Goal: Task Accomplishment & Management: Use online tool/utility

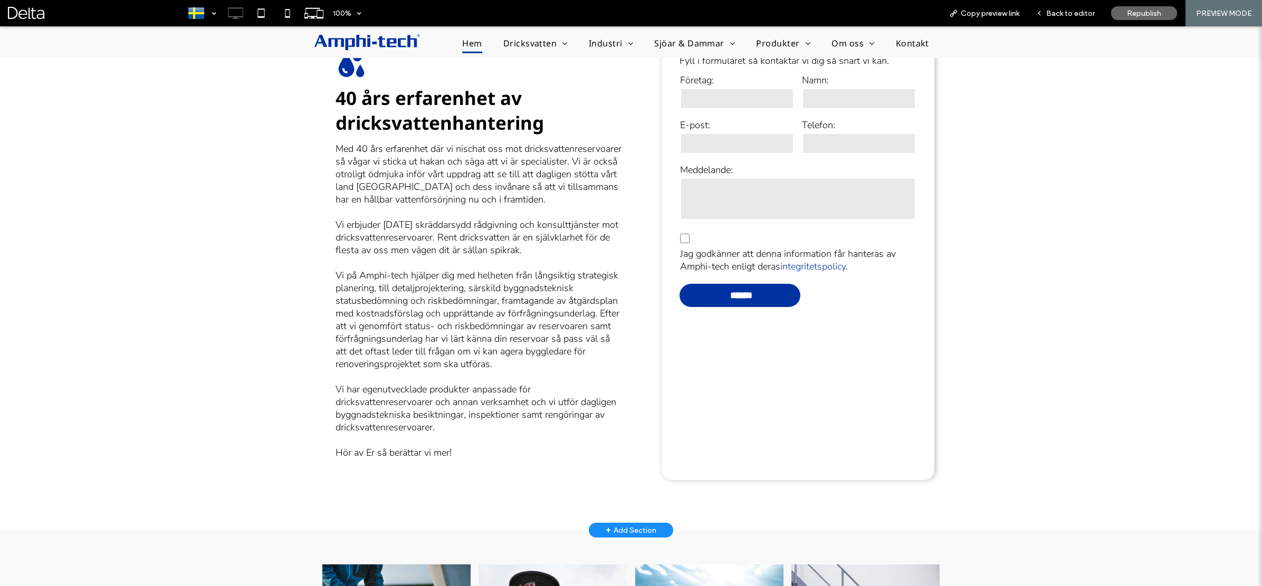
scroll to position [343, 0]
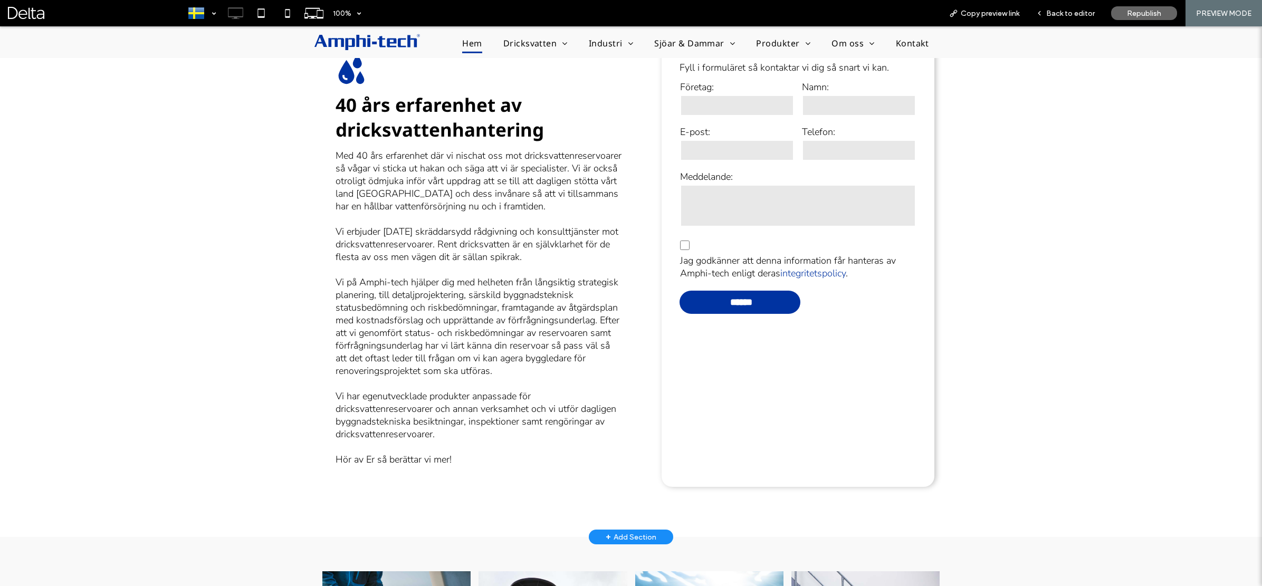
click at [257, 177] on div "Vill du bli kontaktad av Amphi-tech? Fyll i formuläret så kontaktar vi dig så s…" at bounding box center [631, 286] width 1262 height 503
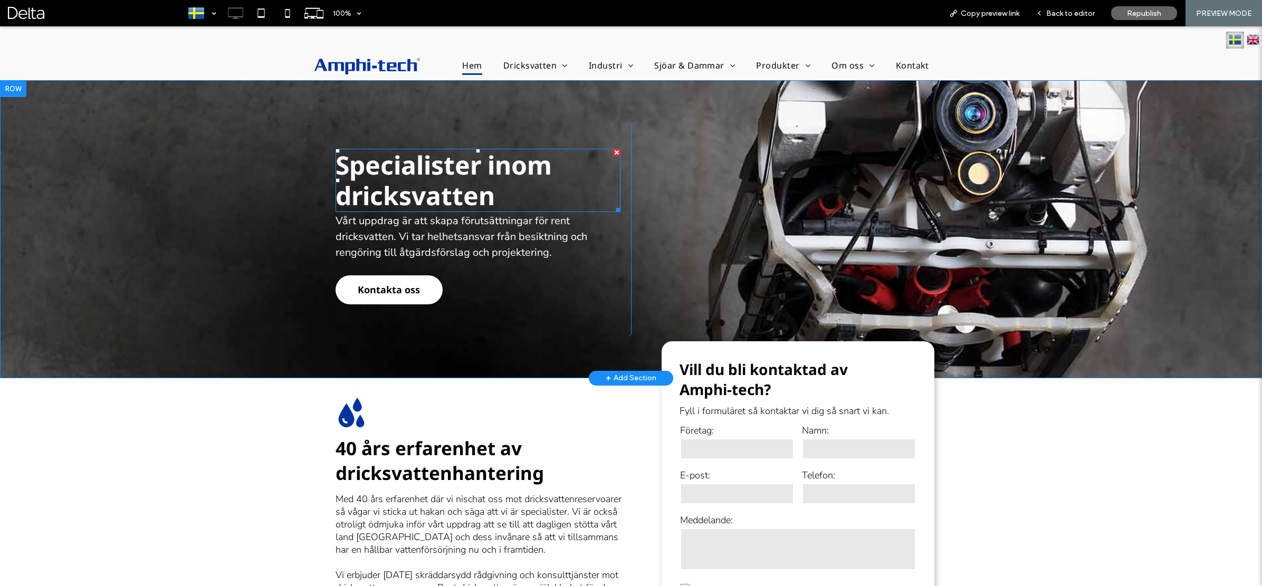
scroll to position [0, 0]
click at [1065, 14] on span "Back to editor" at bounding box center [1070, 13] width 49 height 9
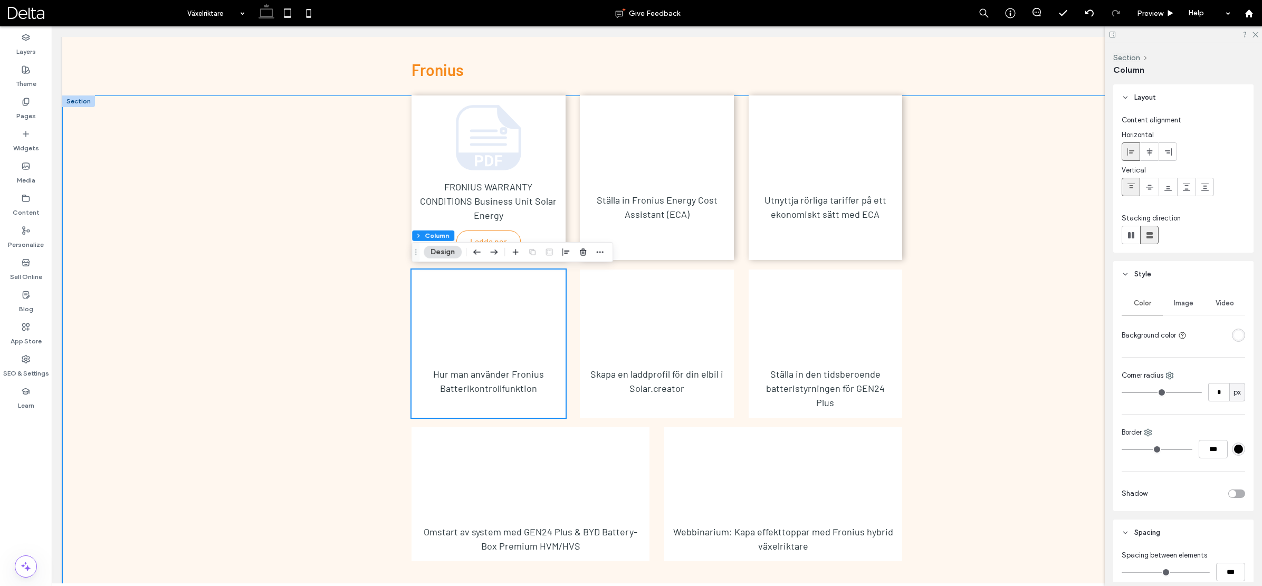
scroll to position [14, 0]
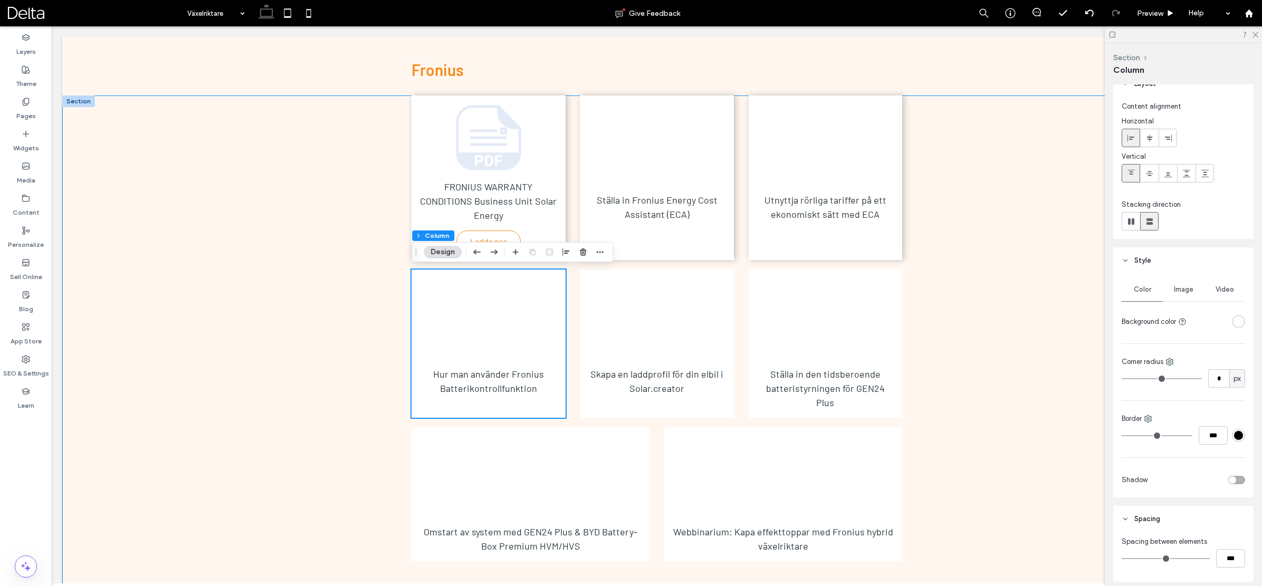
click at [1236, 479] on div "toggle" at bounding box center [1236, 480] width 17 height 8
click at [593, 400] on div "Skapa en laddprofil för din elbil i Solar.creator" at bounding box center [657, 381] width 154 height 44
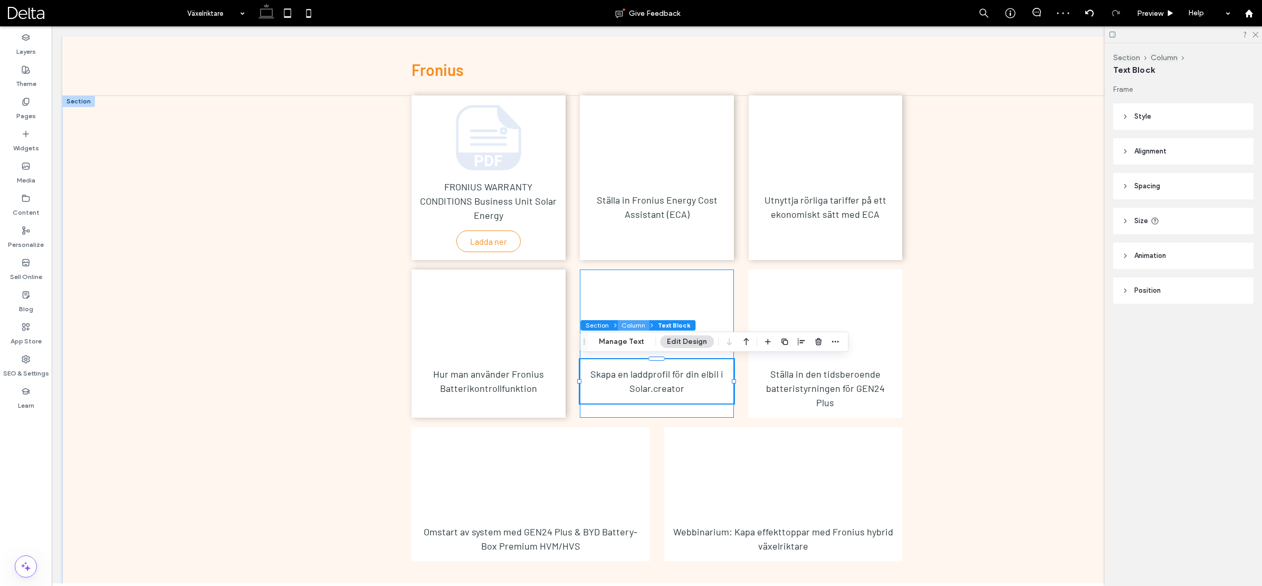
click at [637, 326] on button "Column" at bounding box center [633, 325] width 32 height 11
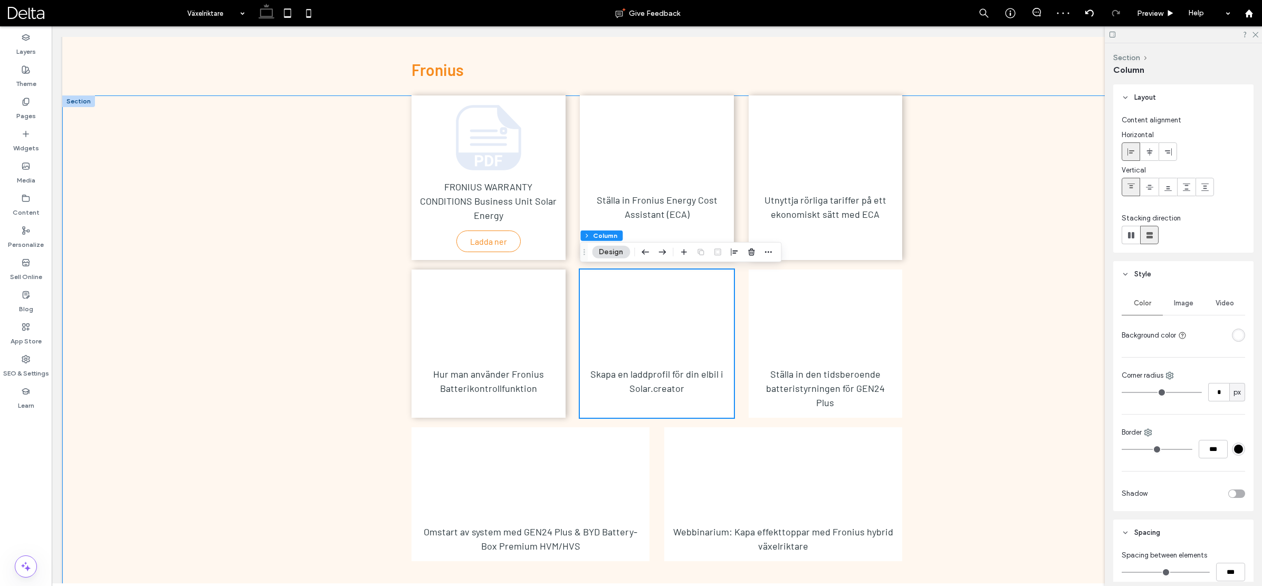
click at [1233, 493] on div "toggle" at bounding box center [1232, 493] width 7 height 7
click at [892, 399] on div "Ställa in den tidsberoende batteristyrningen för GEN24 Plus" at bounding box center [826, 388] width 154 height 59
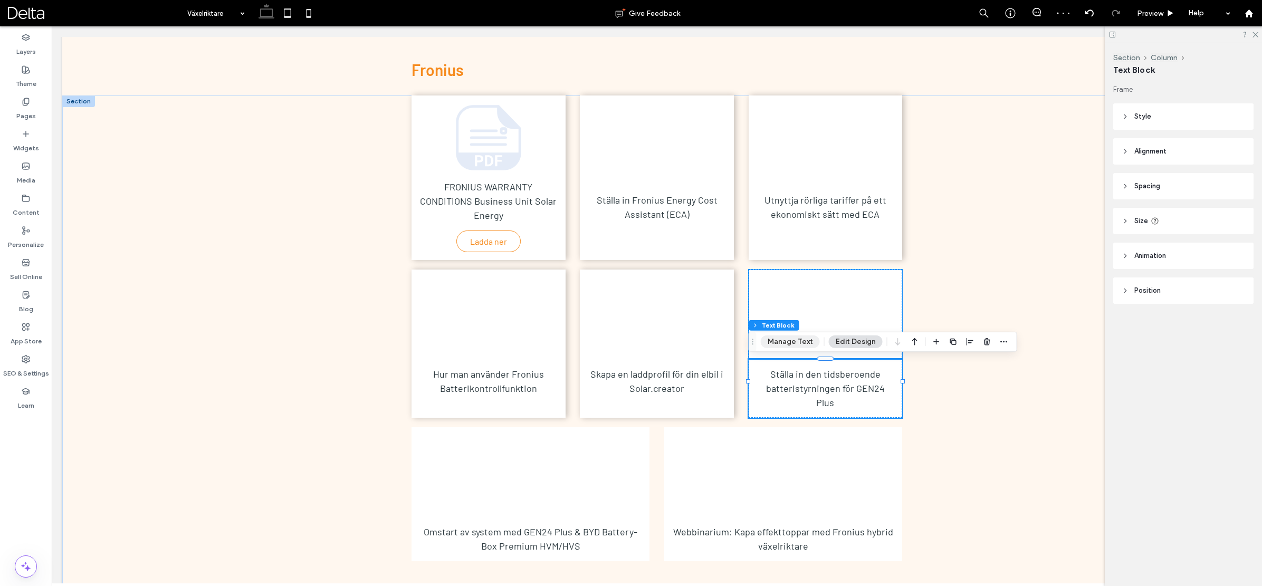
scroll to position [0, 0]
click at [798, 326] on button "Column" at bounding box center [802, 325] width 32 height 11
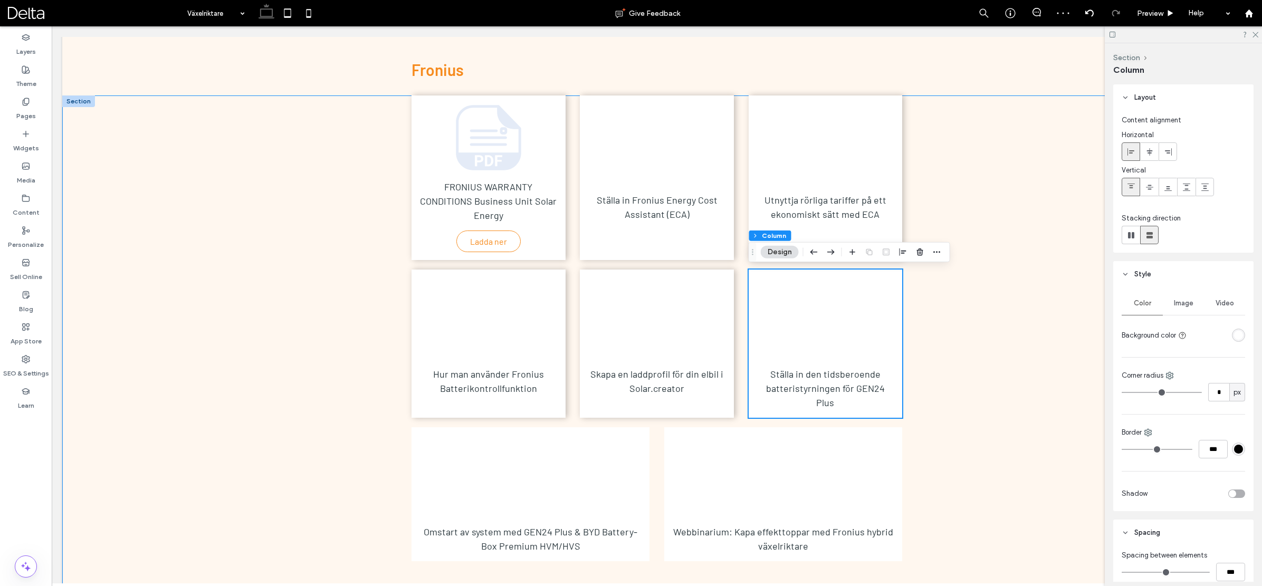
click at [1239, 491] on div "toggle" at bounding box center [1236, 494] width 17 height 8
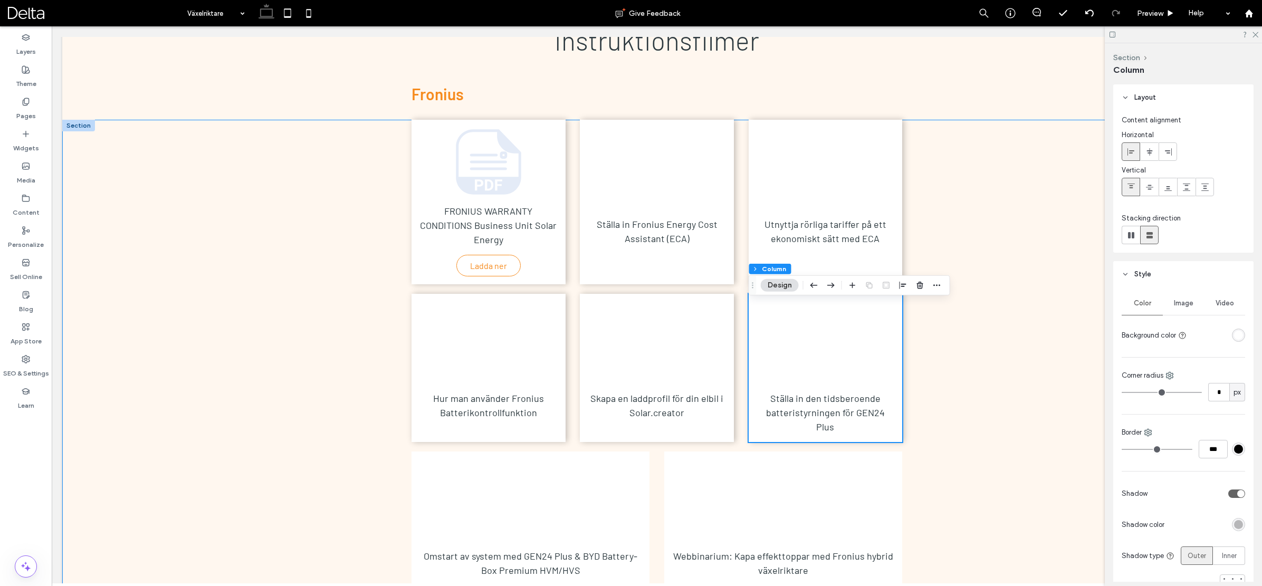
scroll to position [452, 0]
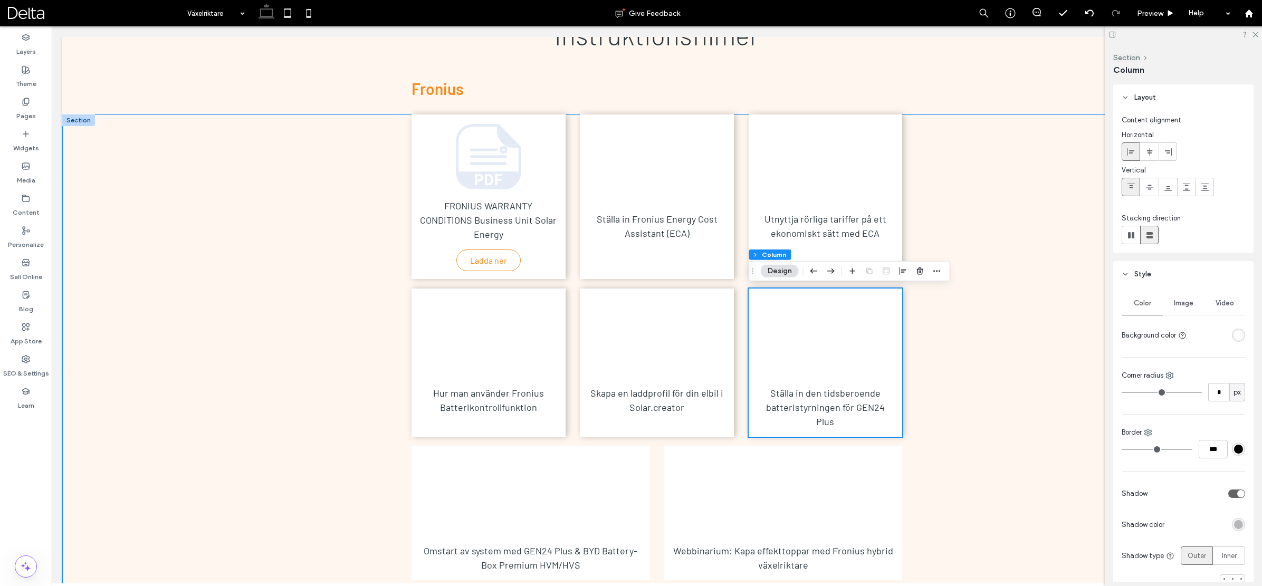
click at [971, 354] on div "FRONIUS WARRANTY CONDITIONS Business Unit Solar Energy Ladda ner Ställa in Fron…" at bounding box center [656, 365] width 633 height 502
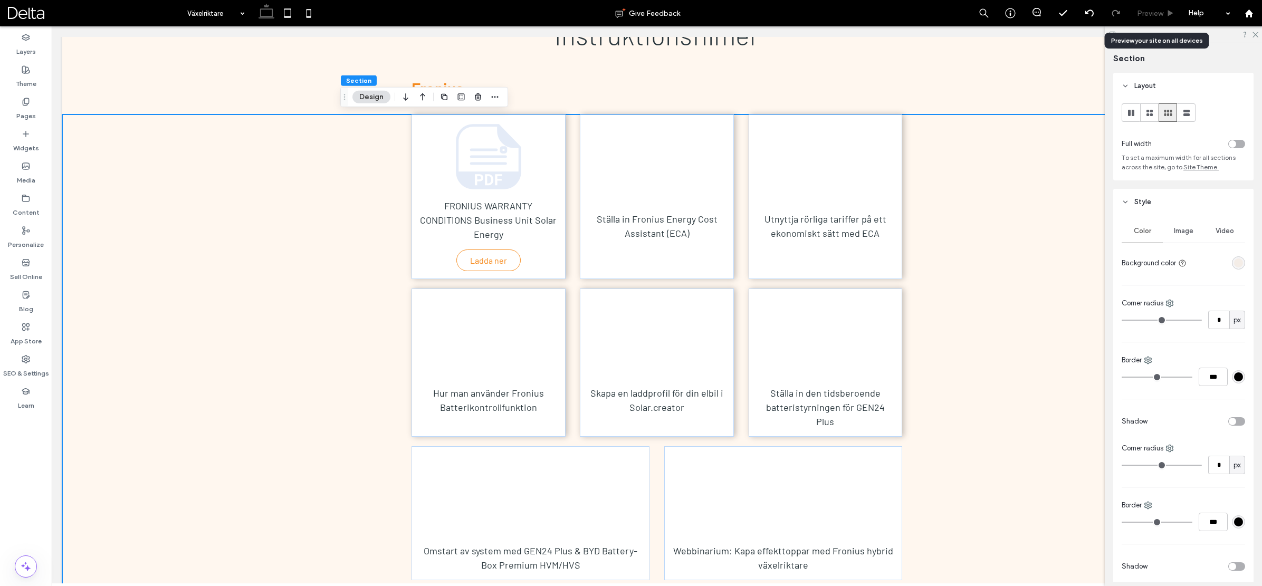
click at [1145, 16] on span "Preview" at bounding box center [1150, 13] width 26 height 9
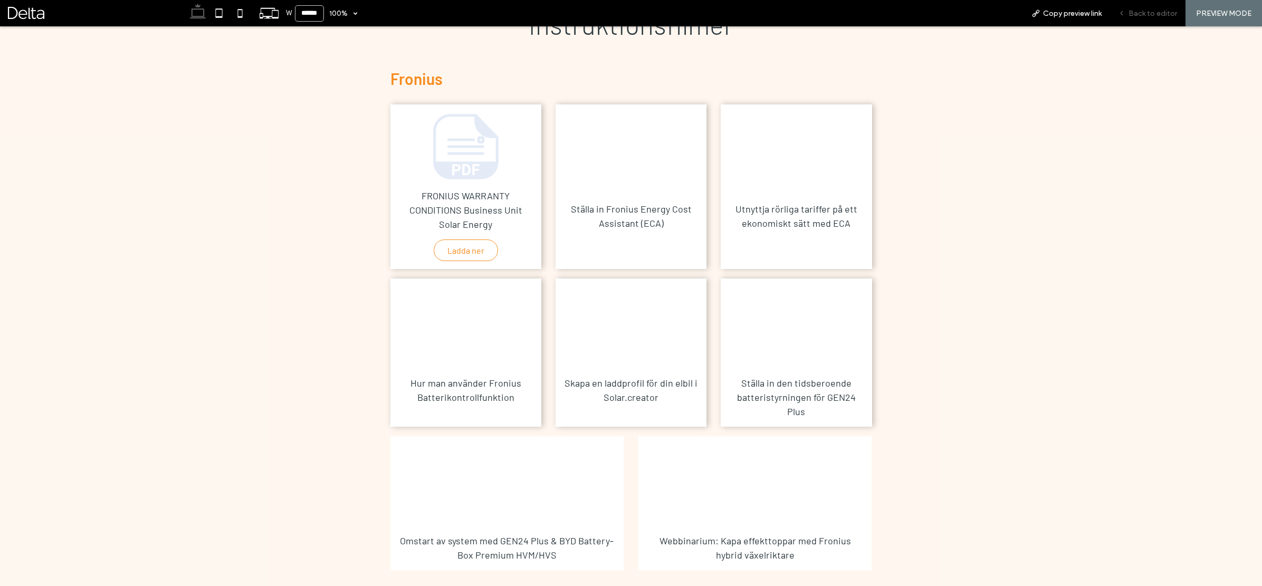
click at [1167, 16] on span "Back to editor" at bounding box center [1152, 13] width 49 height 9
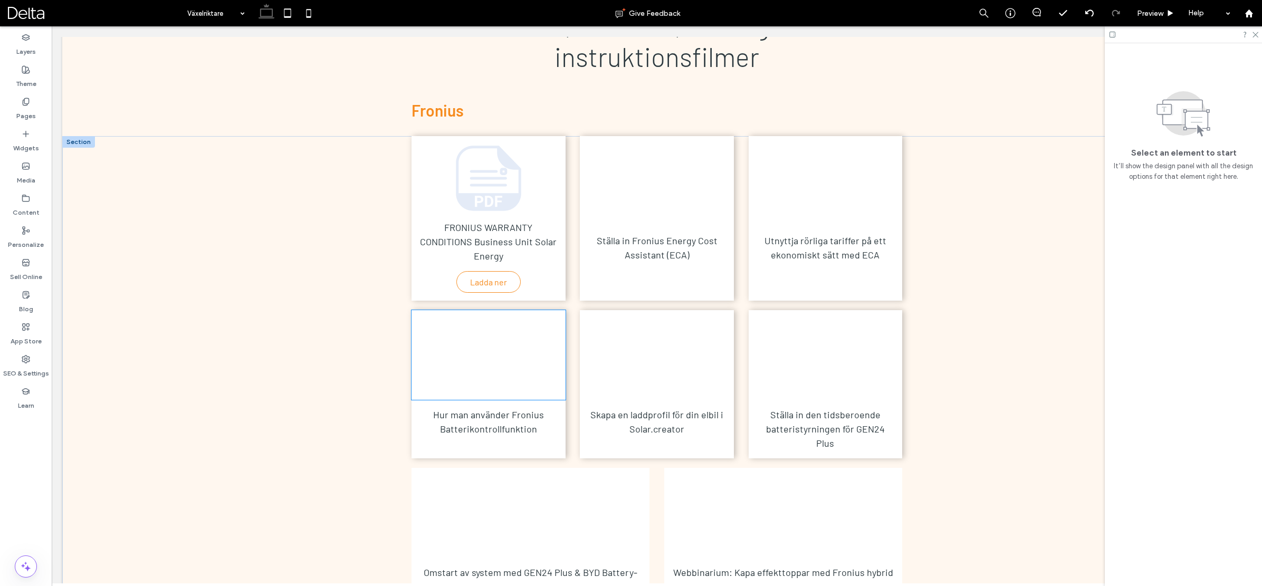
scroll to position [425, 0]
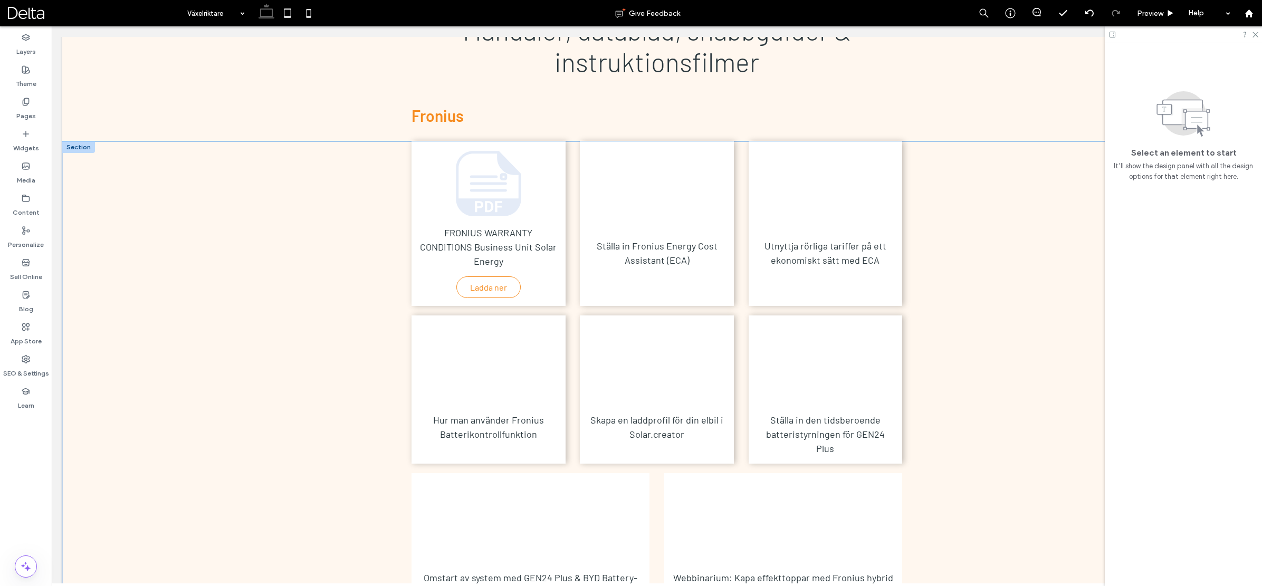
click at [384, 169] on div "FRONIUS WARRANTY CONDITIONS Business Unit Solar Energy Ladda ner Ställa in Fron…" at bounding box center [656, 392] width 633 height 502
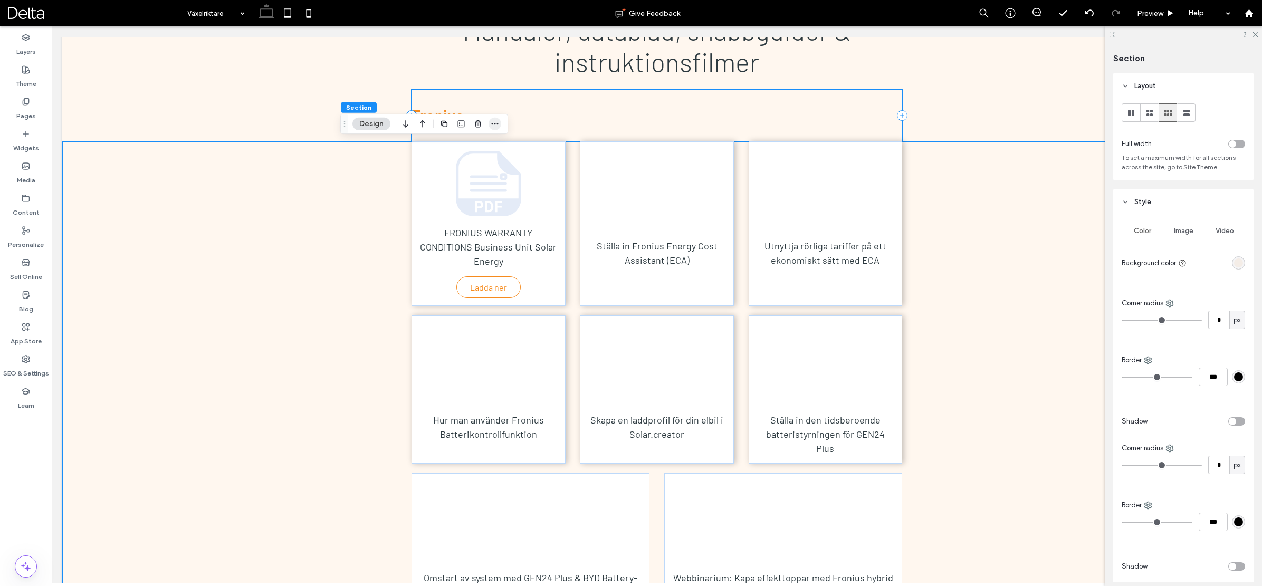
click at [493, 125] on icon "button" at bounding box center [495, 124] width 8 height 8
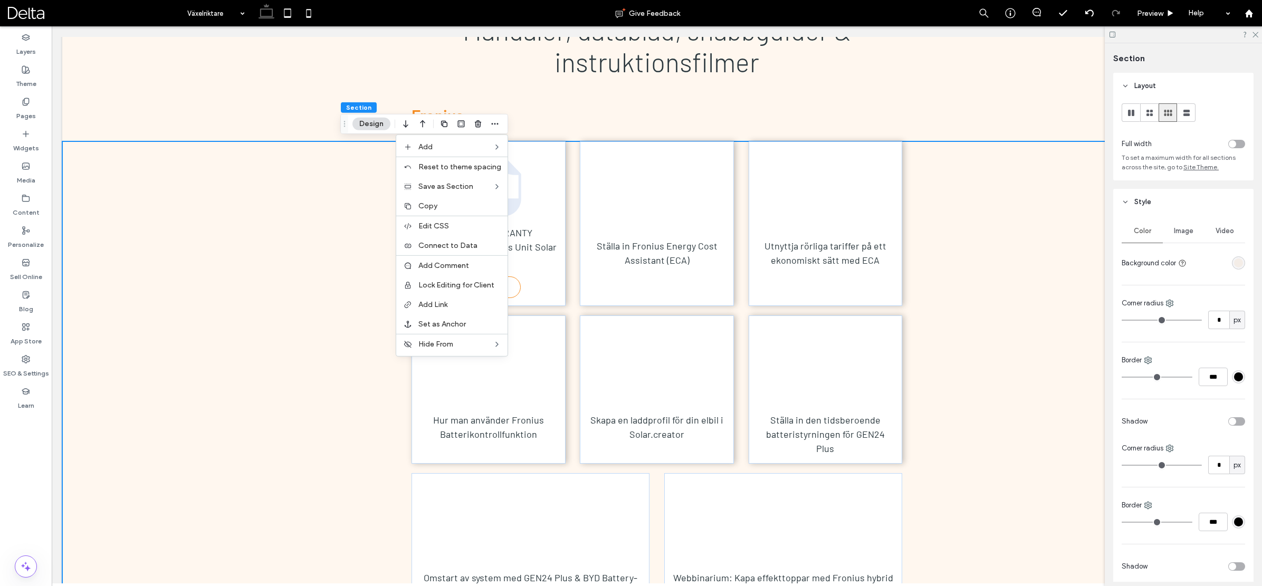
click at [355, 242] on div "FRONIUS WARRANTY CONDITIONS Business Unit Solar Energy Ladda ner Ställa in Fron…" at bounding box center [656, 392] width 633 height 502
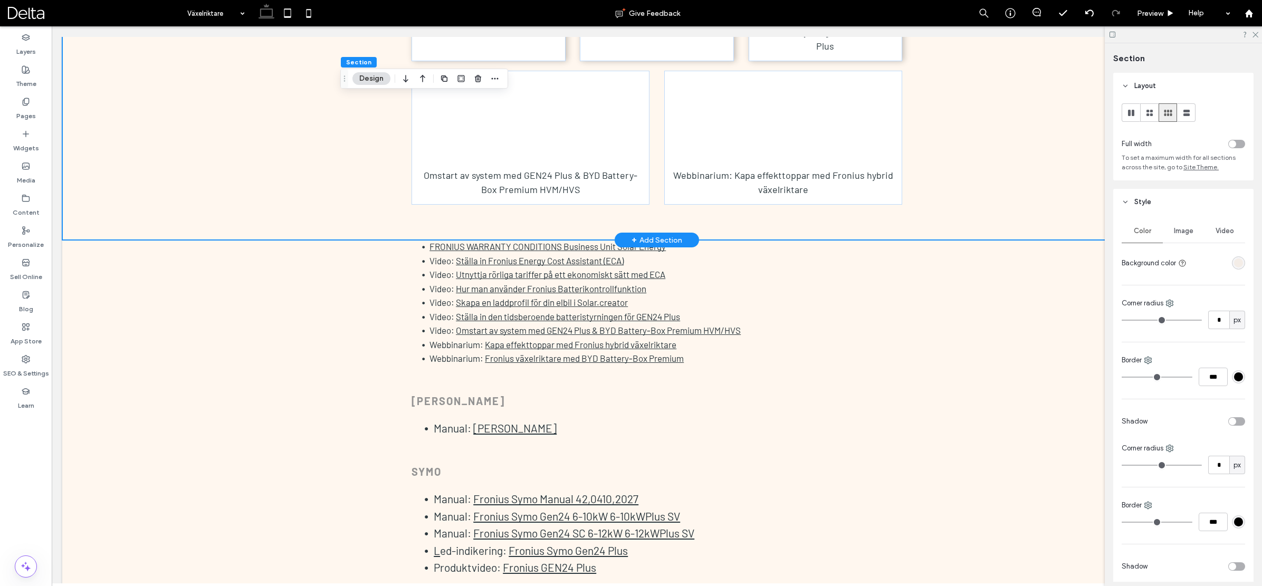
scroll to position [924, 0]
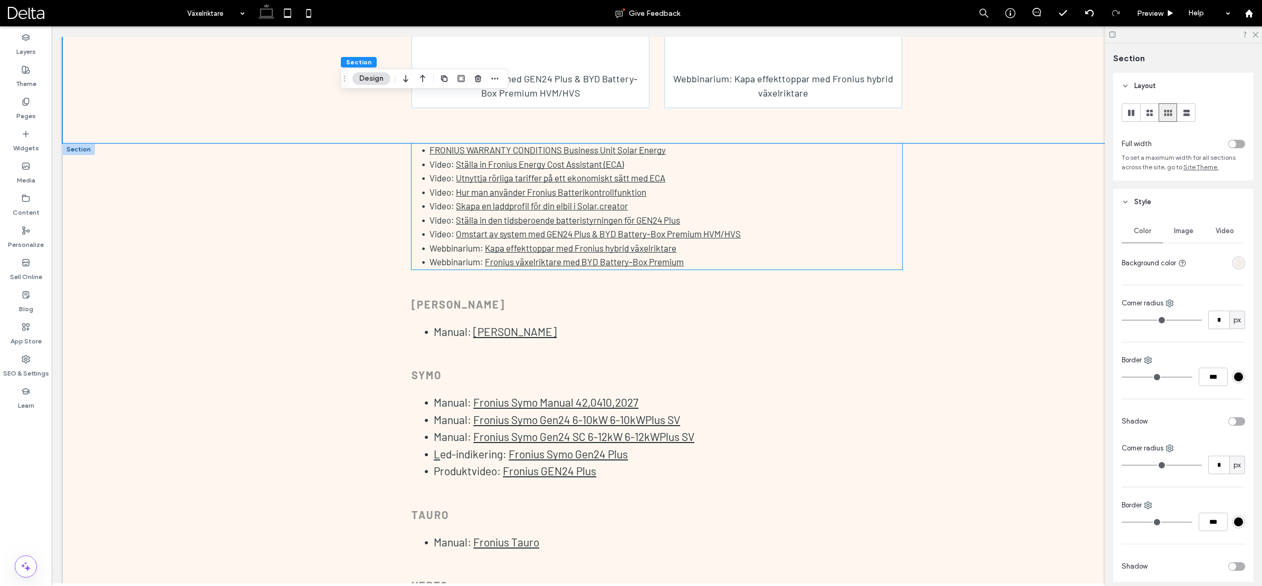
click at [721, 255] on li "Webbinarium: Fronius växelriktare med BYD Battery-Box Premium" at bounding box center [665, 262] width 473 height 14
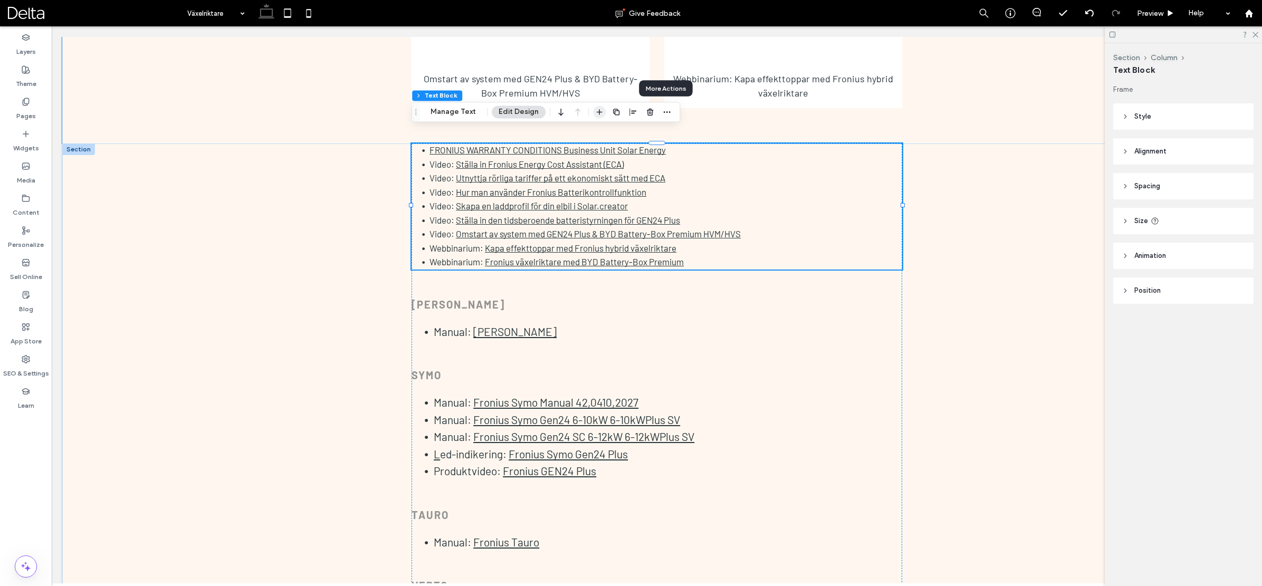
click at [595, 111] on icon "button" at bounding box center [599, 112] width 8 height 8
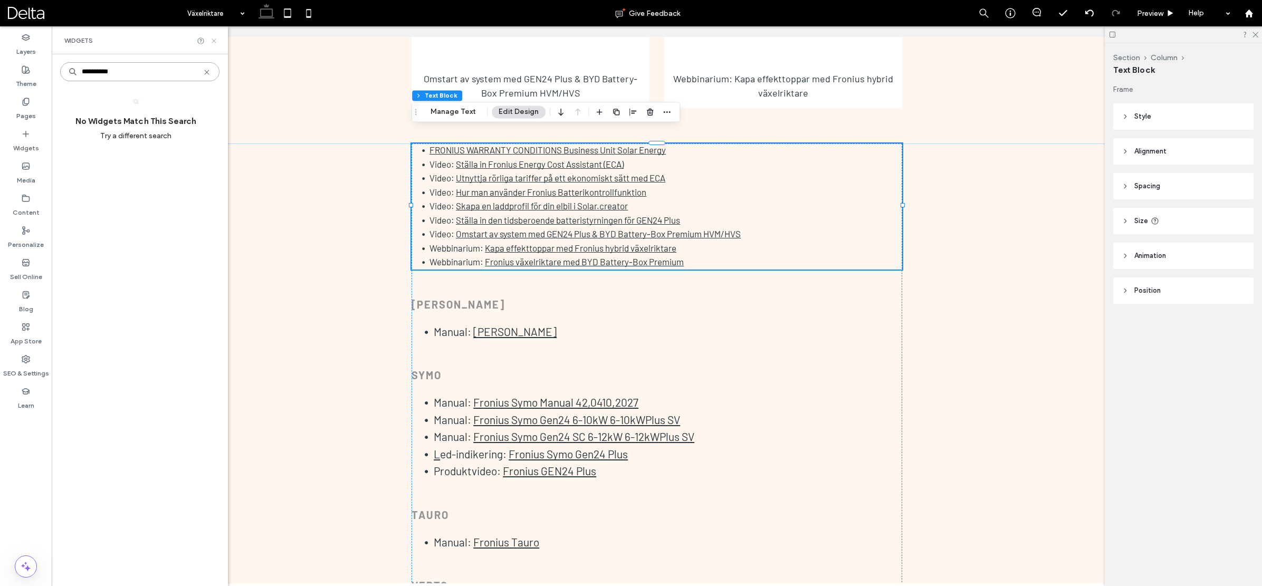
type input "**********"
click at [214, 44] on icon at bounding box center [214, 41] width 8 height 8
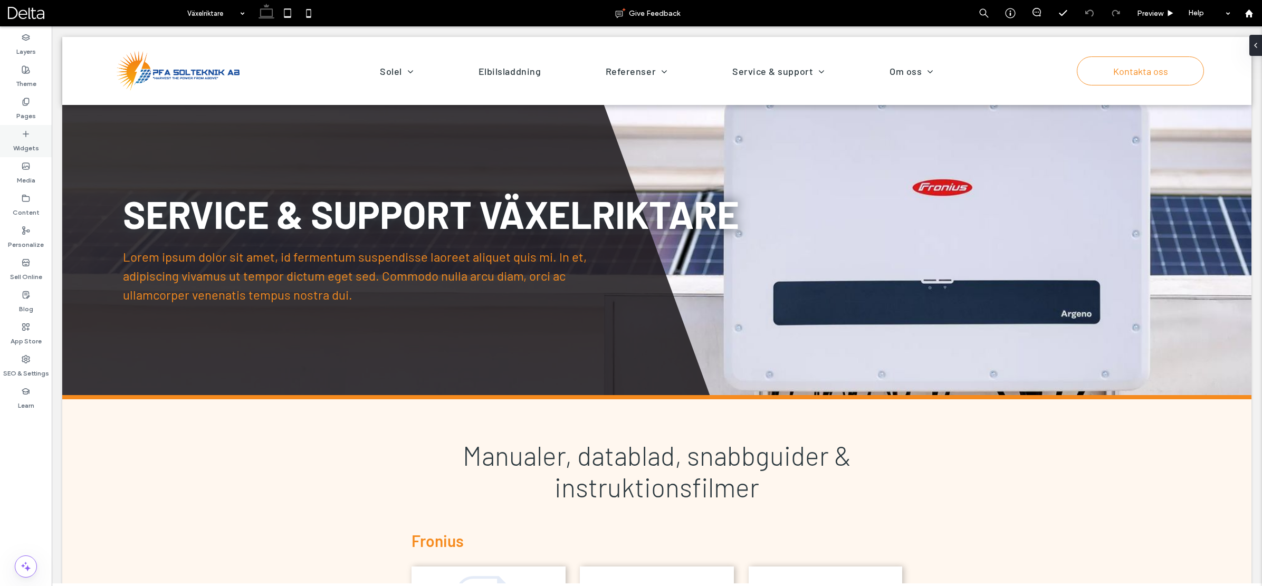
click at [41, 131] on div "Widgets" at bounding box center [26, 141] width 52 height 32
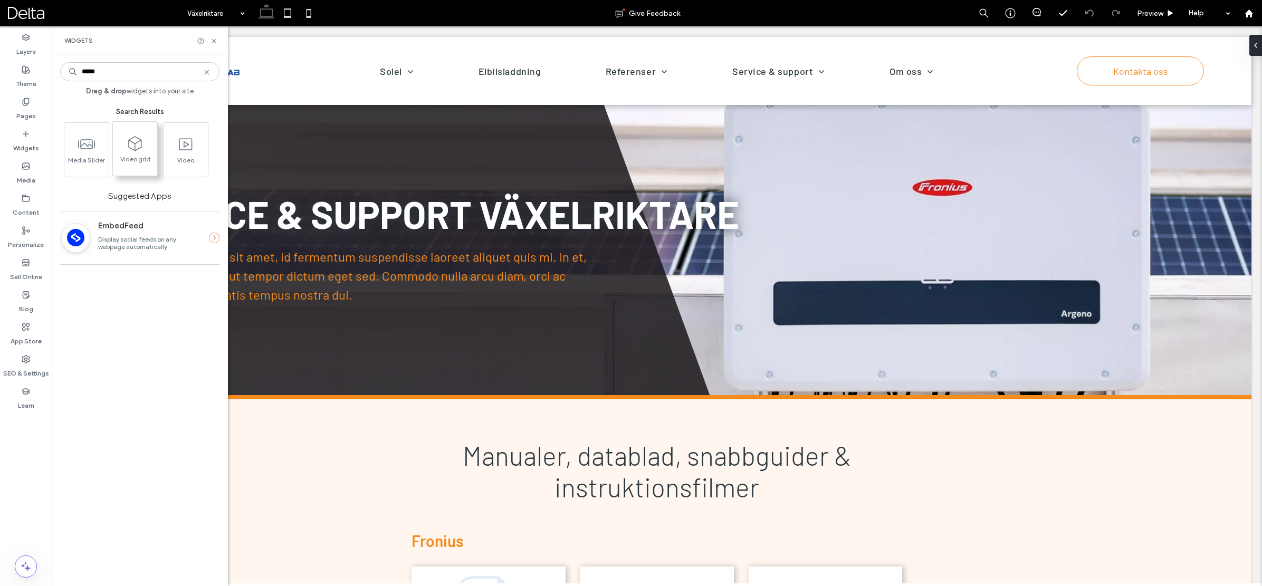
type input "*****"
click at [138, 155] on span at bounding box center [135, 143] width 44 height 24
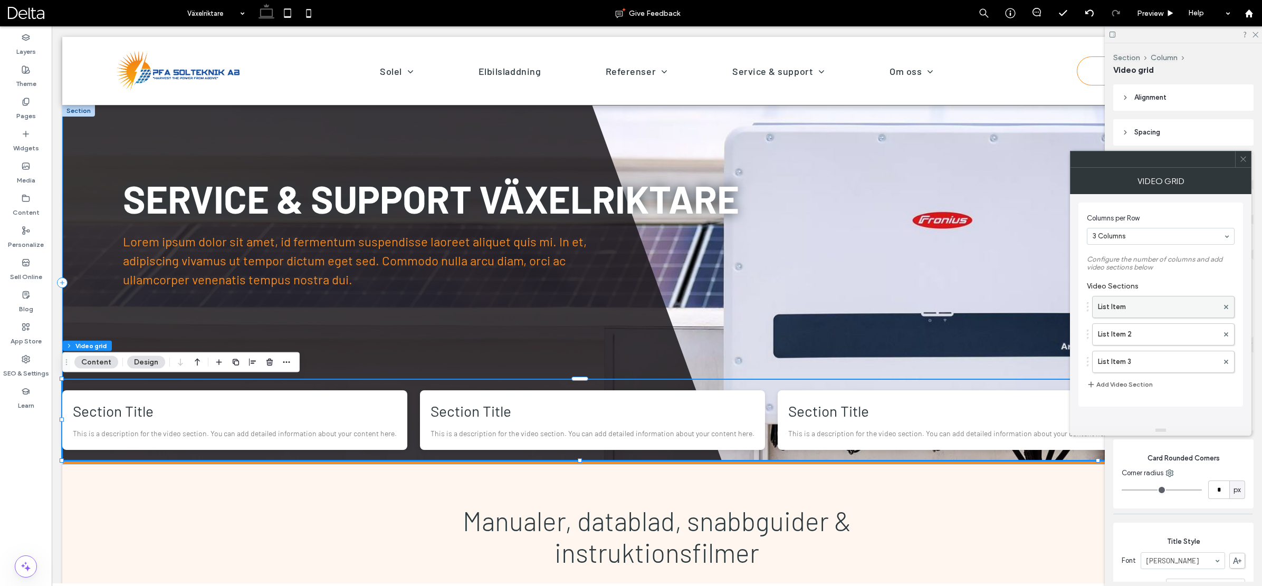
click at [1115, 309] on label "List Item" at bounding box center [1158, 306] width 120 height 21
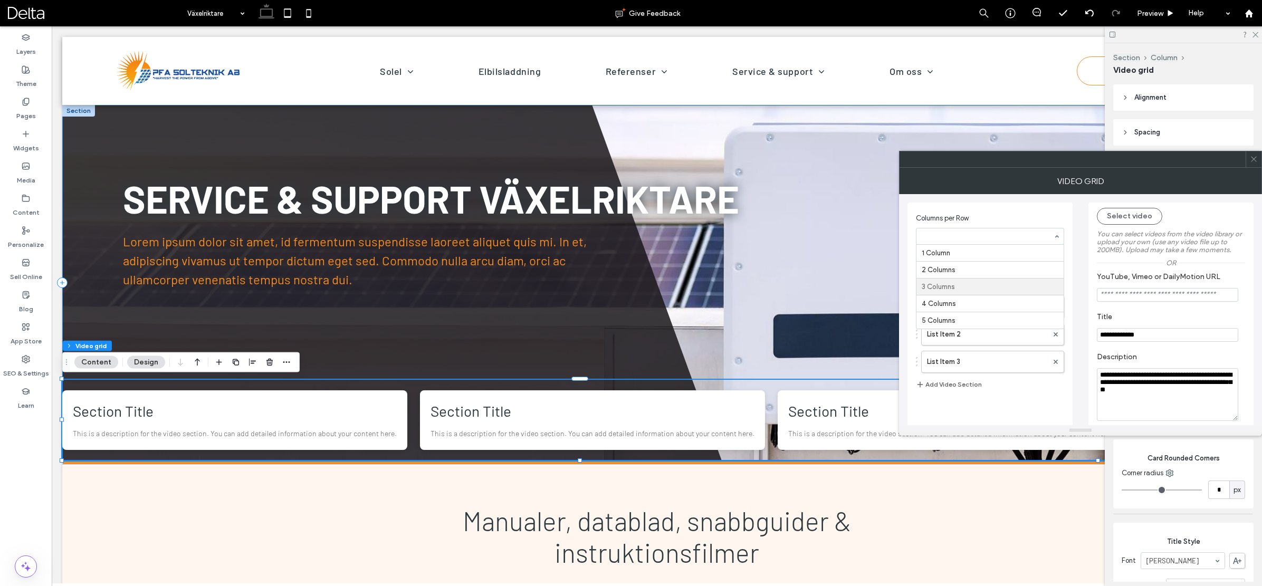
click at [1037, 216] on span "Columns per Row" at bounding box center [988, 218] width 144 height 11
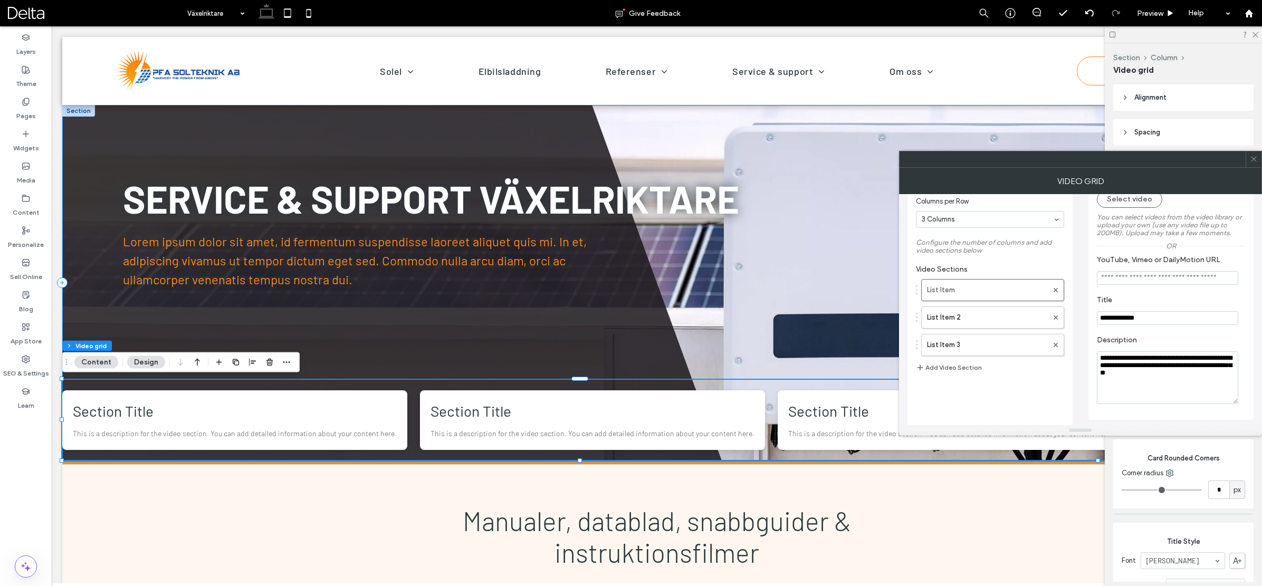
scroll to position [18, 0]
click at [1213, 314] on input "**********" at bounding box center [1167, 318] width 141 height 14
click at [1148, 368] on textarea "**********" at bounding box center [1167, 377] width 141 height 53
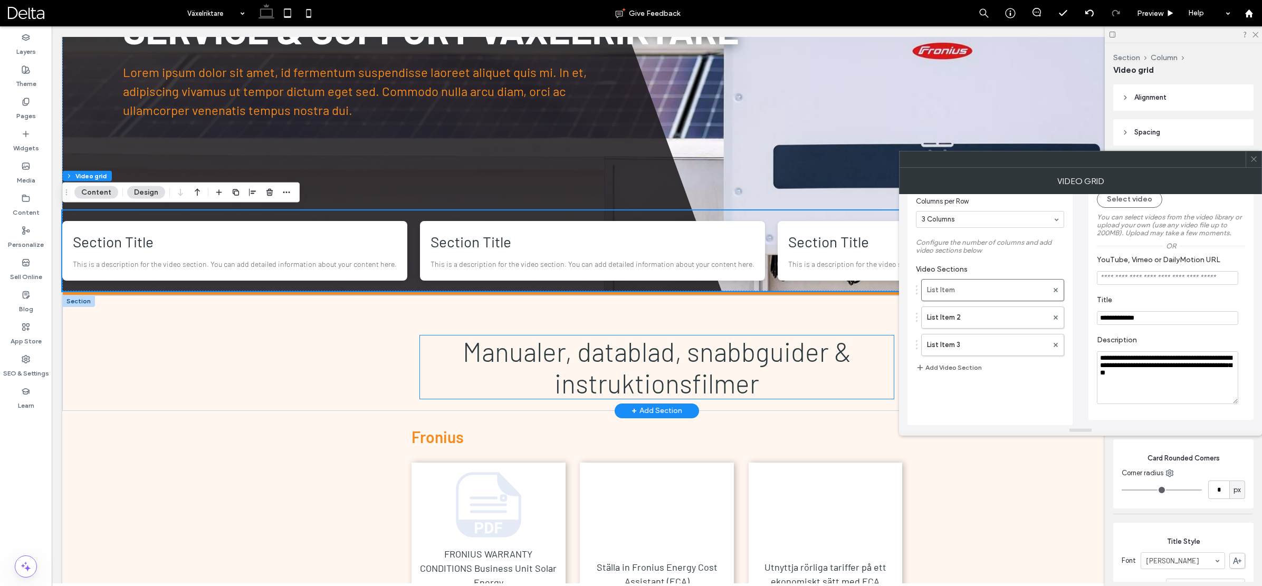
scroll to position [168, 0]
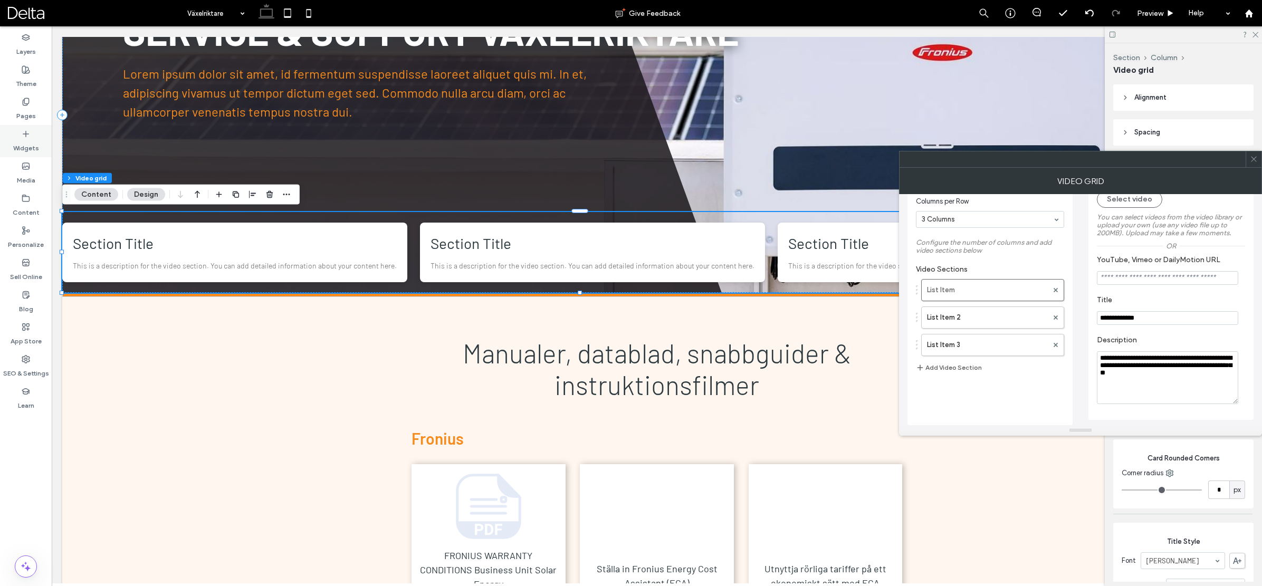
click at [30, 135] on div "Widgets" at bounding box center [26, 141] width 52 height 32
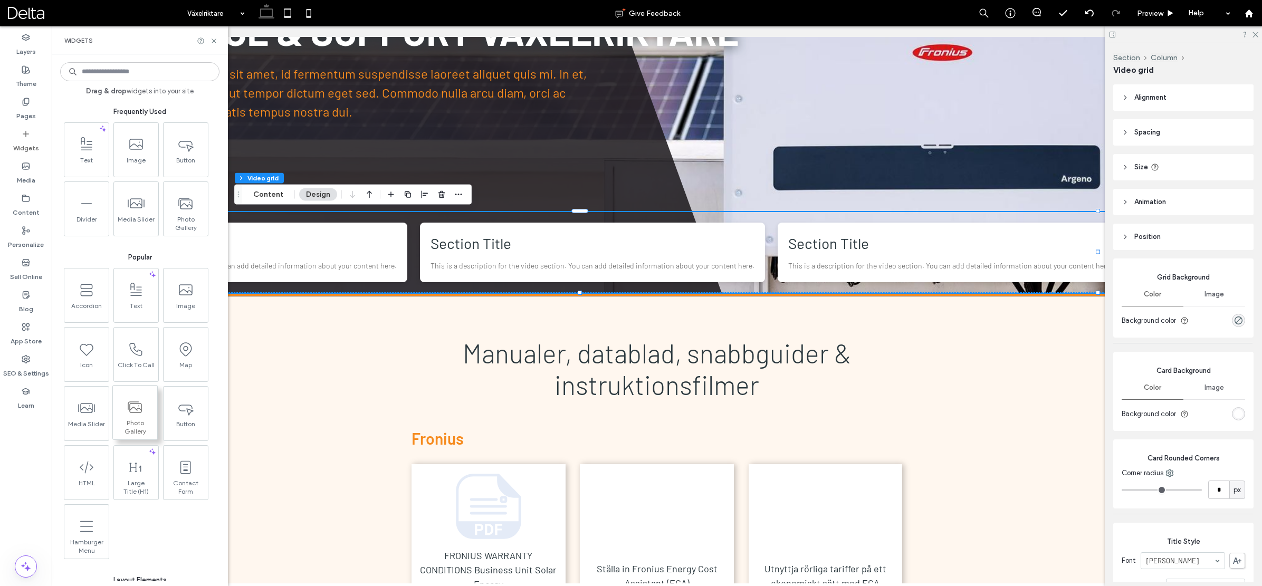
scroll to position [0, 0]
click at [24, 142] on label "Widgets" at bounding box center [26, 145] width 26 height 15
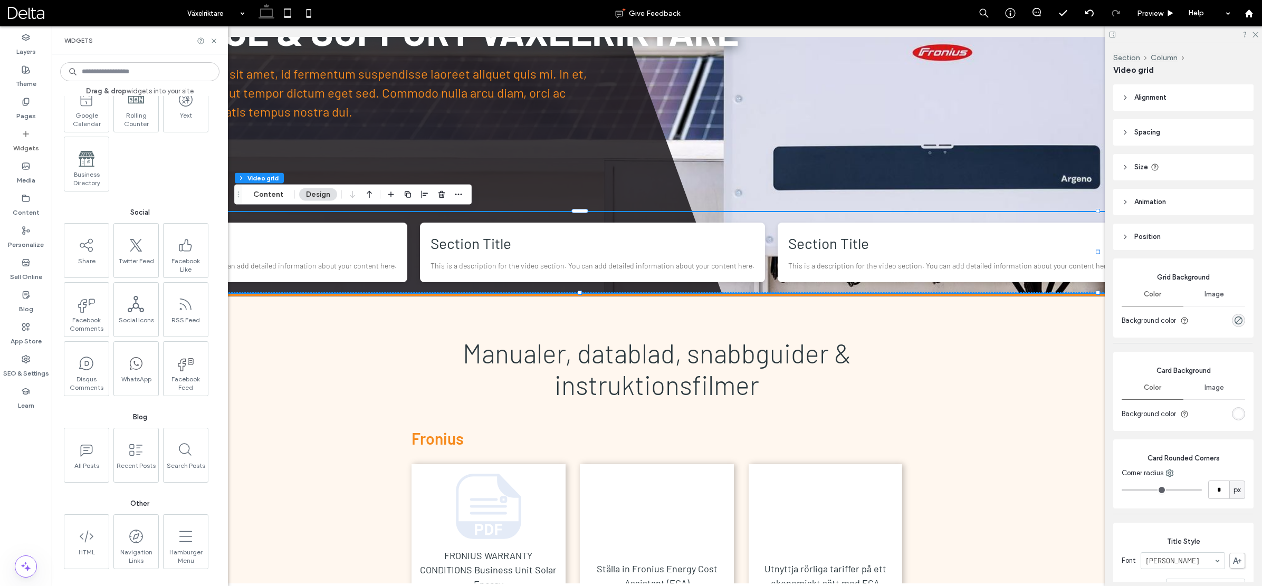
scroll to position [1580, 0]
click at [598, 256] on div "Section Title This is a description for the video section. You can add detailed…" at bounding box center [592, 253] width 345 height 60
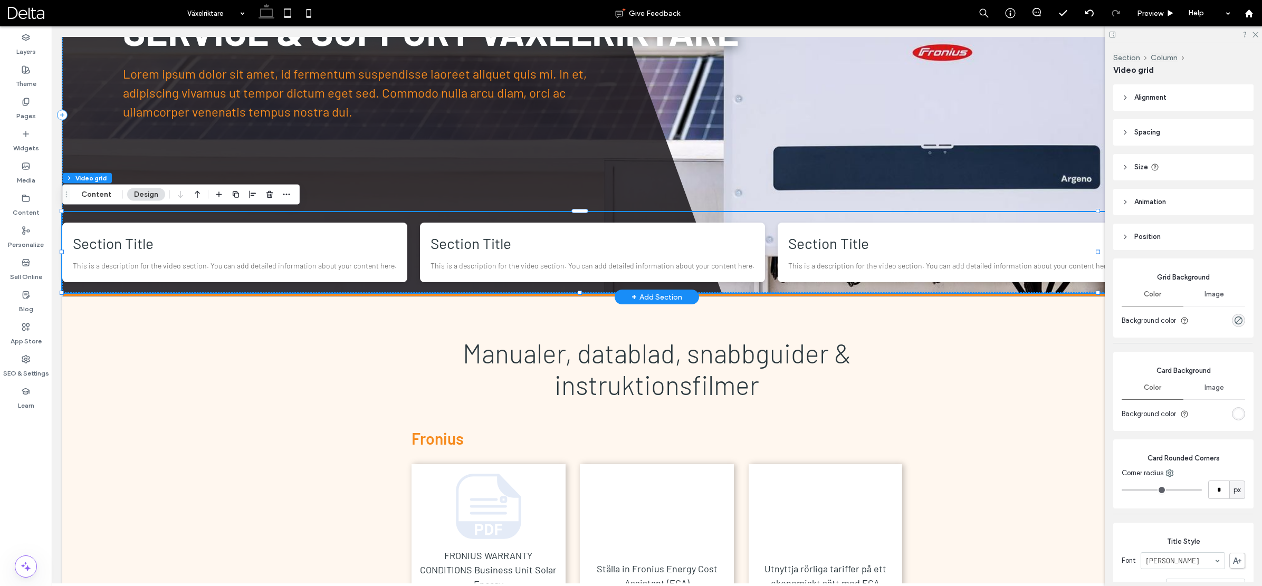
click at [329, 234] on h3 "Section Title" at bounding box center [235, 243] width 324 height 21
click at [739, 239] on div "Section Title This is a description for the video section. You can add detailed…" at bounding box center [592, 253] width 345 height 60
click at [94, 191] on button "Content" at bounding box center [96, 194] width 44 height 13
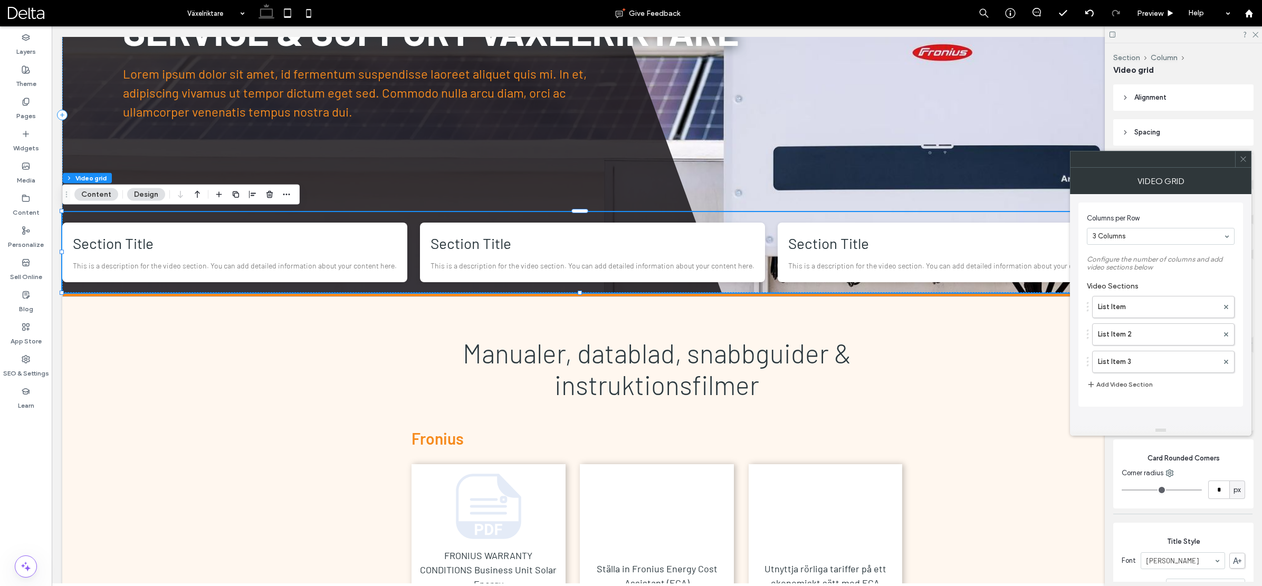
click at [1113, 381] on button "Add Video Section" at bounding box center [1120, 384] width 66 height 13
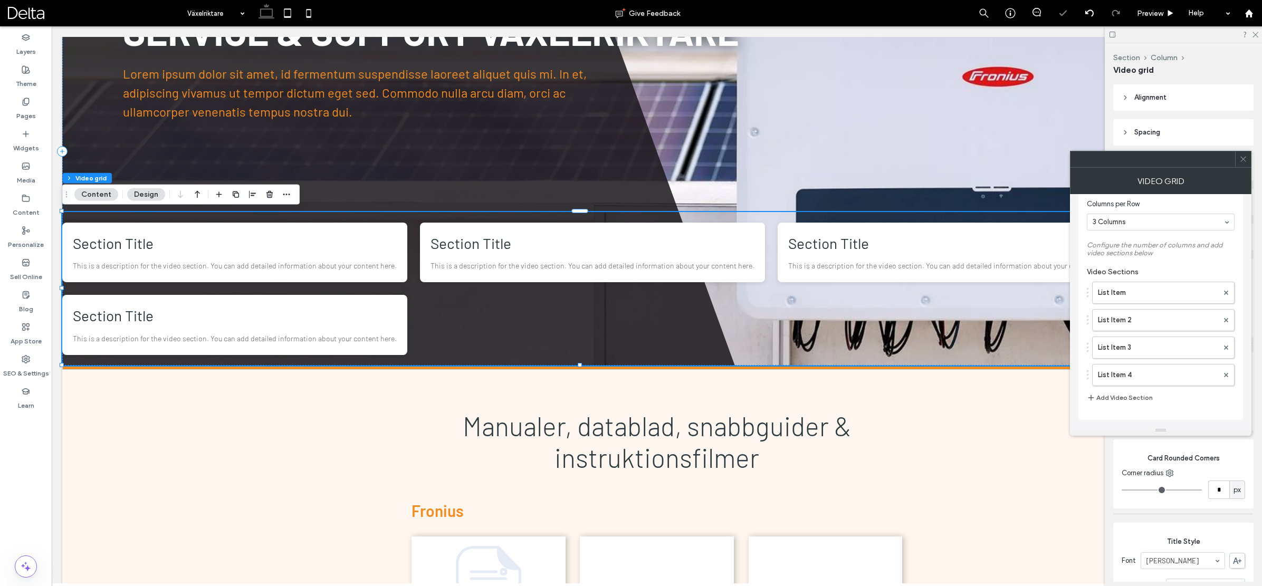
scroll to position [14, 0]
click at [1126, 395] on button "Add Video Section" at bounding box center [1120, 397] width 66 height 13
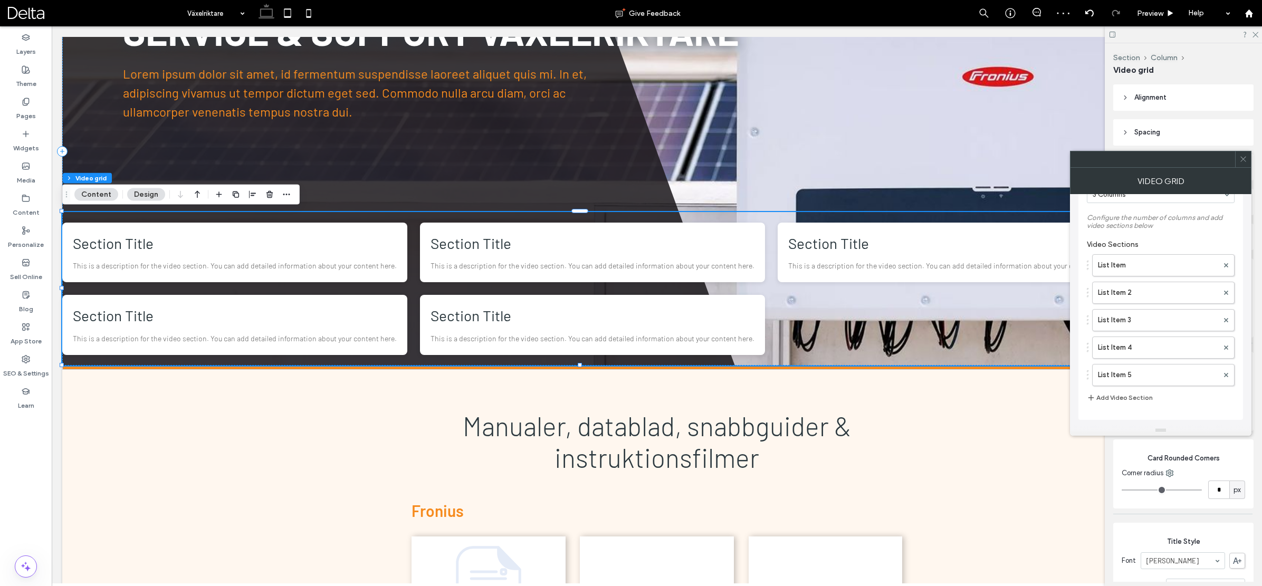
scroll to position [42, 0]
click at [1124, 398] on button "Add Video Section" at bounding box center [1120, 397] width 66 height 13
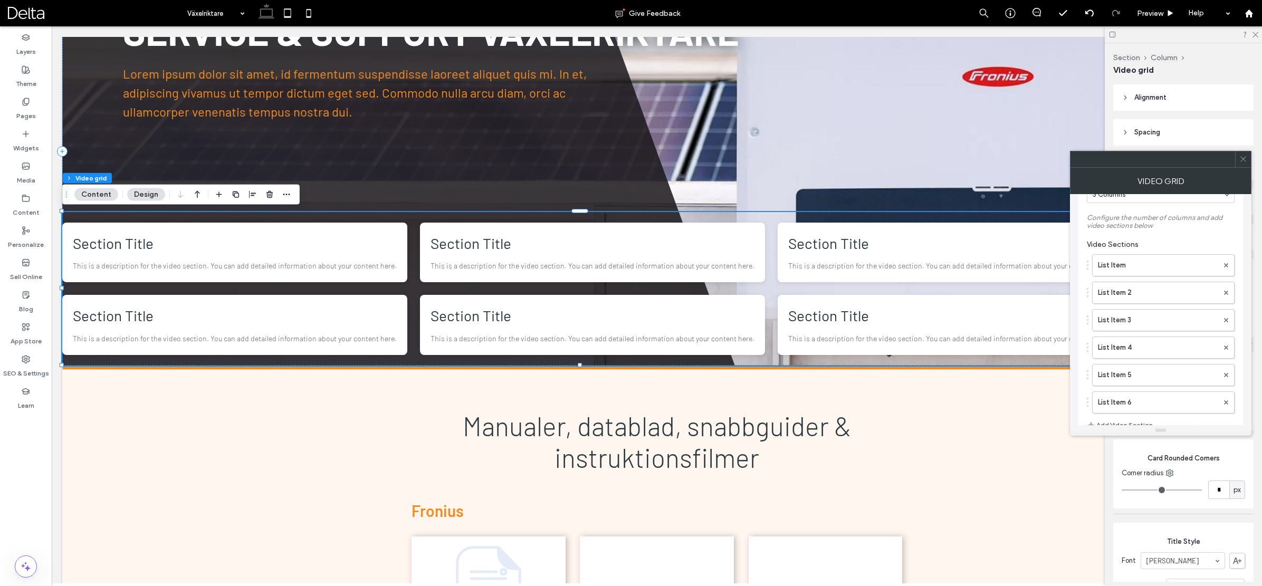
drag, startPoint x: 1245, startPoint y: 158, endPoint x: 1202, endPoint y: 135, distance: 48.2
click at [1245, 158] on icon at bounding box center [1243, 159] width 8 height 8
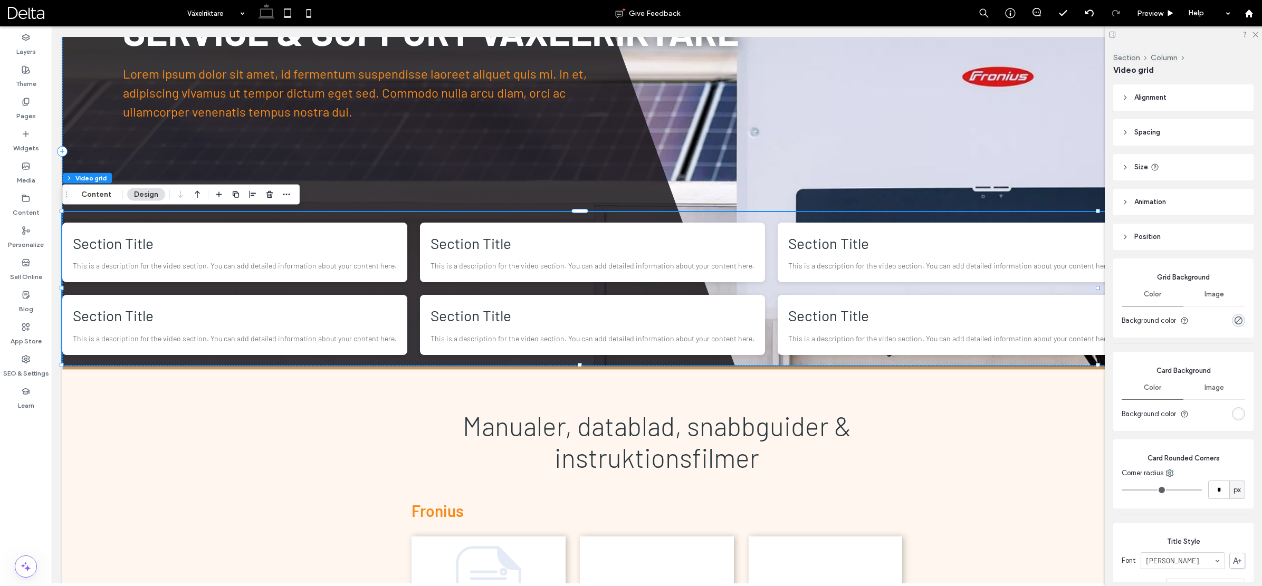
click at [1157, 94] on span "Alignment" at bounding box center [1150, 97] width 32 height 11
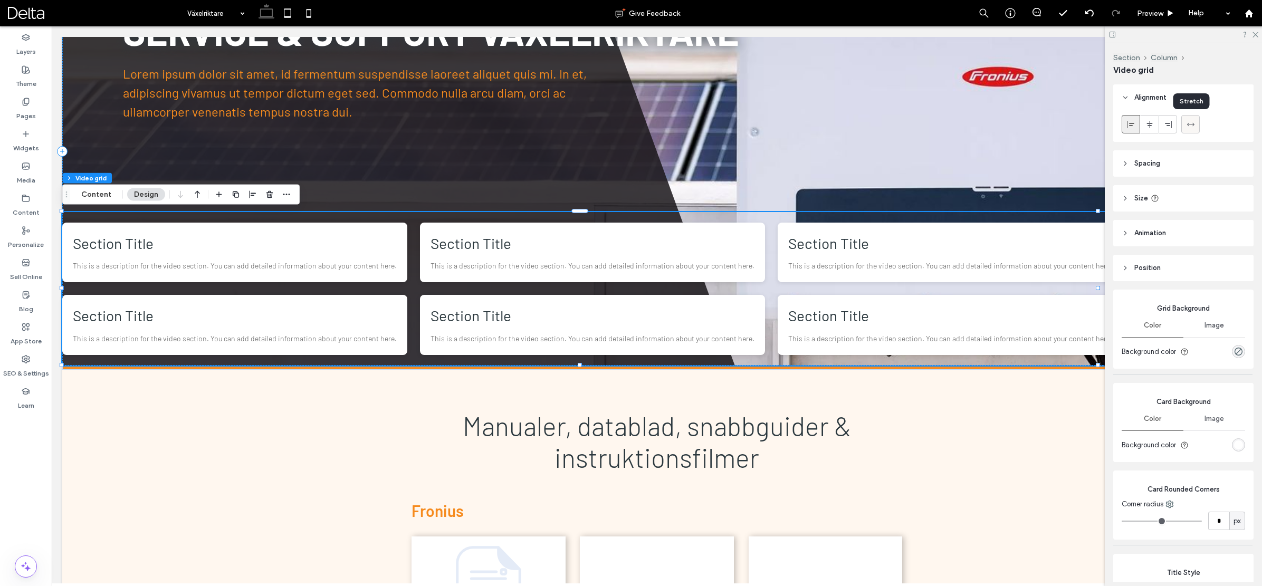
click at [1191, 122] on icon at bounding box center [1190, 124] width 8 height 8
type input "***"
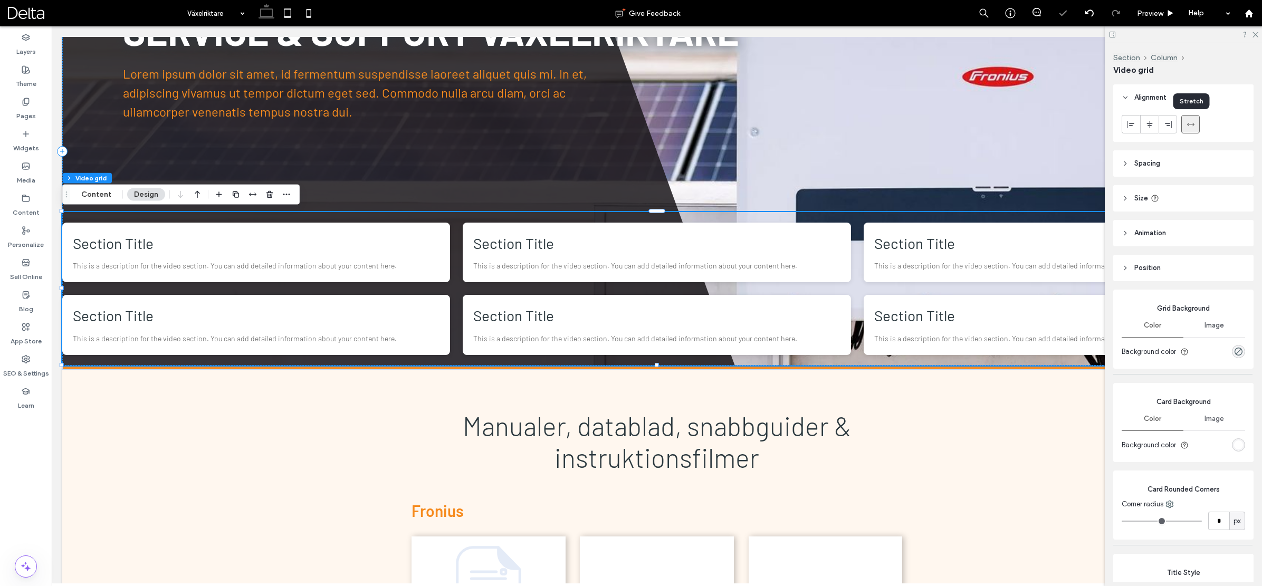
click at [1188, 126] on icon at bounding box center [1190, 124] width 8 height 8
click at [1137, 100] on span "Alignment" at bounding box center [1150, 97] width 32 height 11
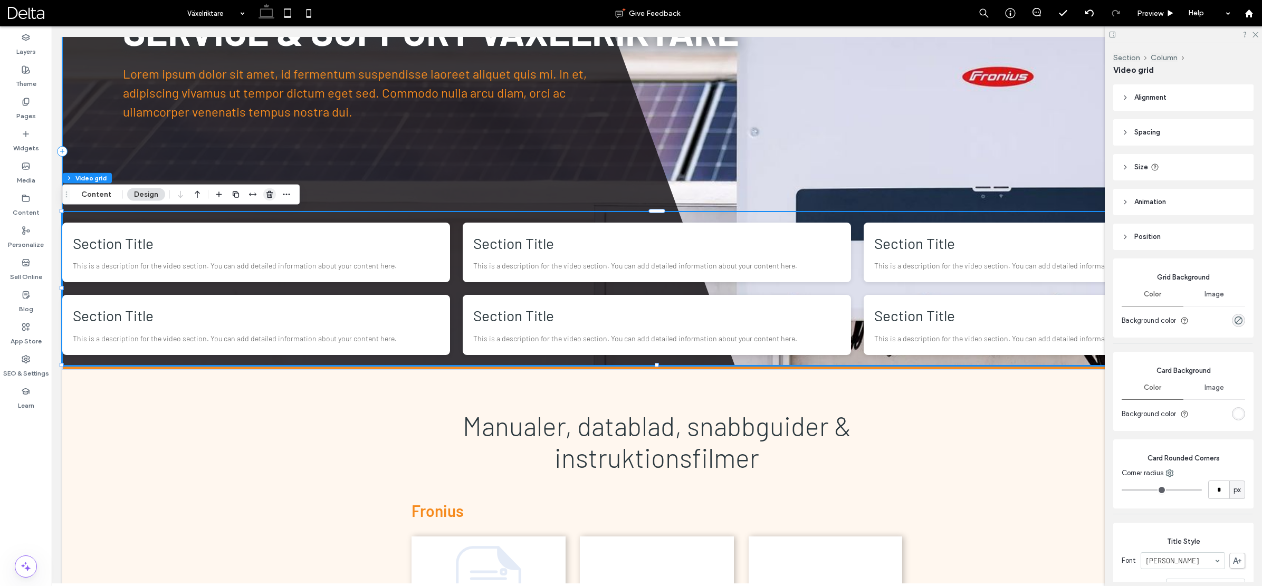
click at [267, 193] on use "button" at bounding box center [269, 194] width 6 height 7
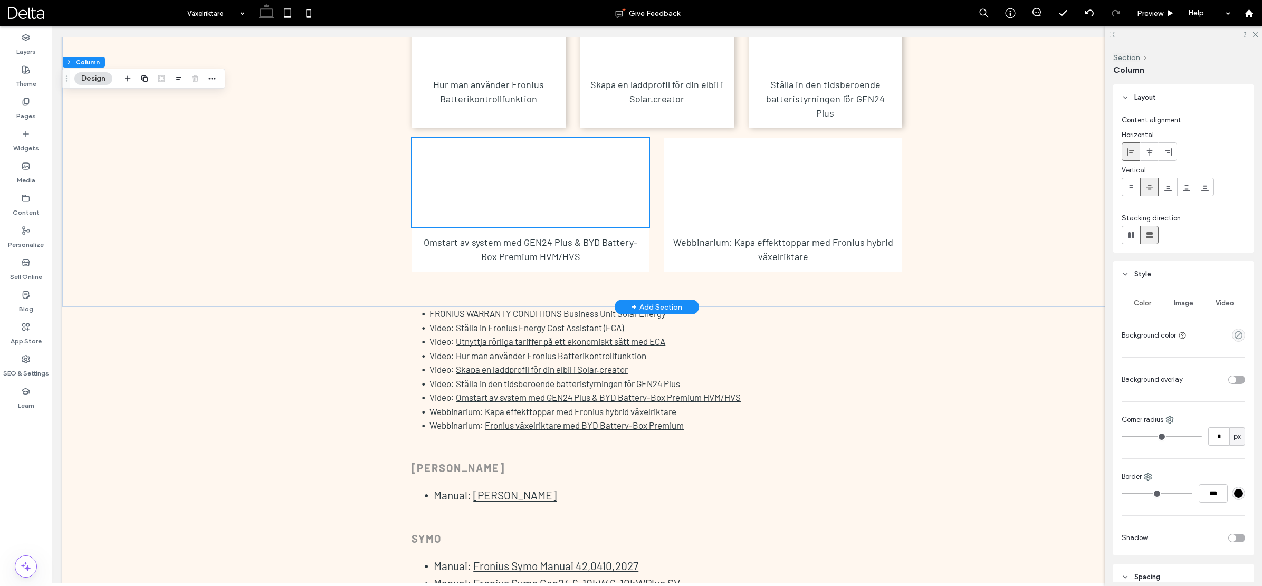
scroll to position [762, 0]
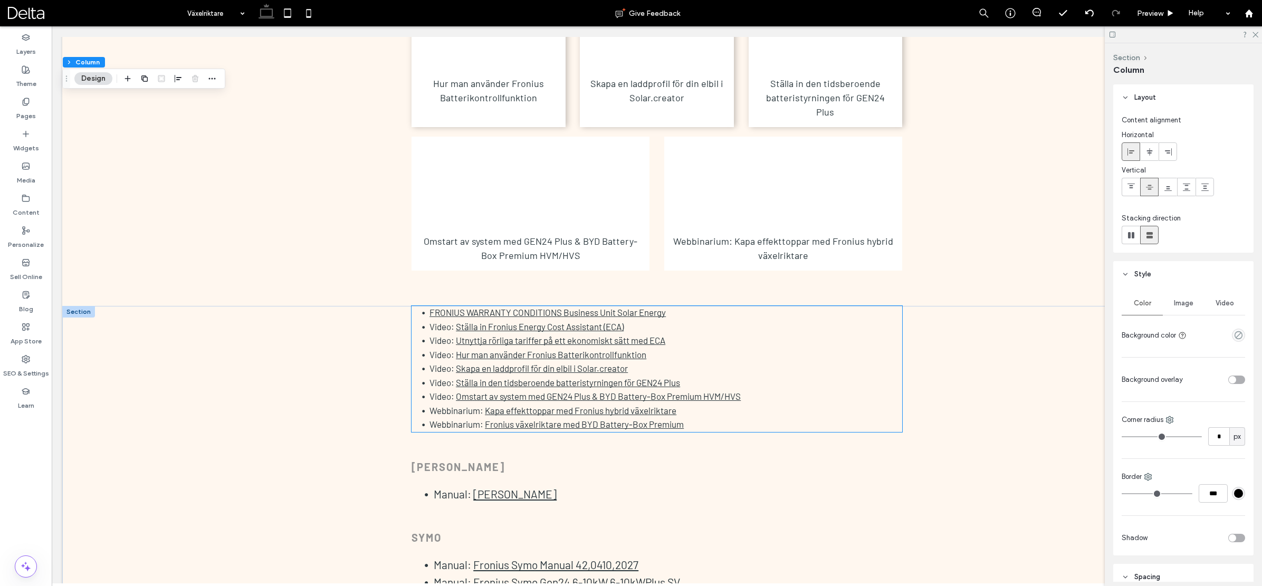
click at [434, 335] on span "Video:" at bounding box center [441, 340] width 25 height 11
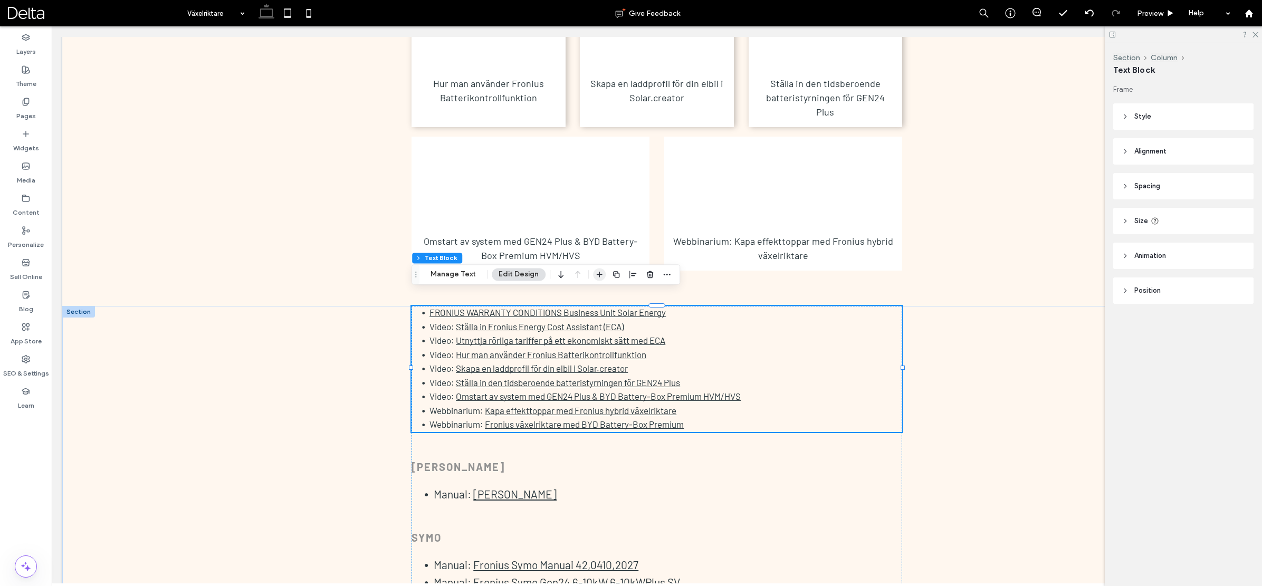
click at [593, 274] on span "button" at bounding box center [599, 274] width 13 height 13
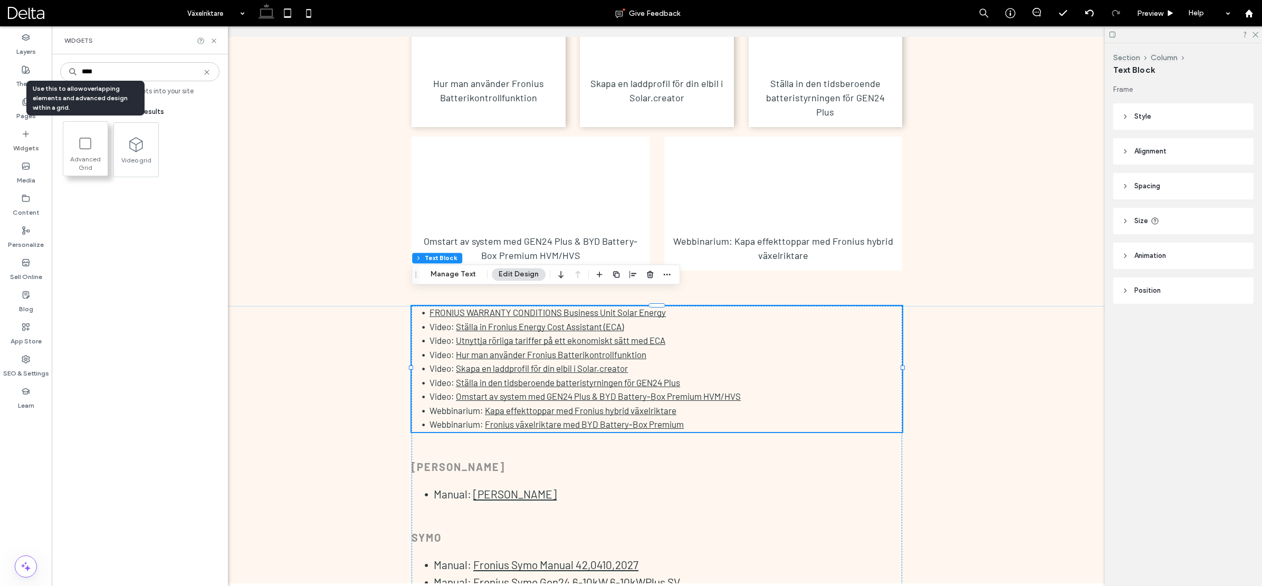
type input "****"
click at [83, 148] on icon at bounding box center [85, 143] width 17 height 17
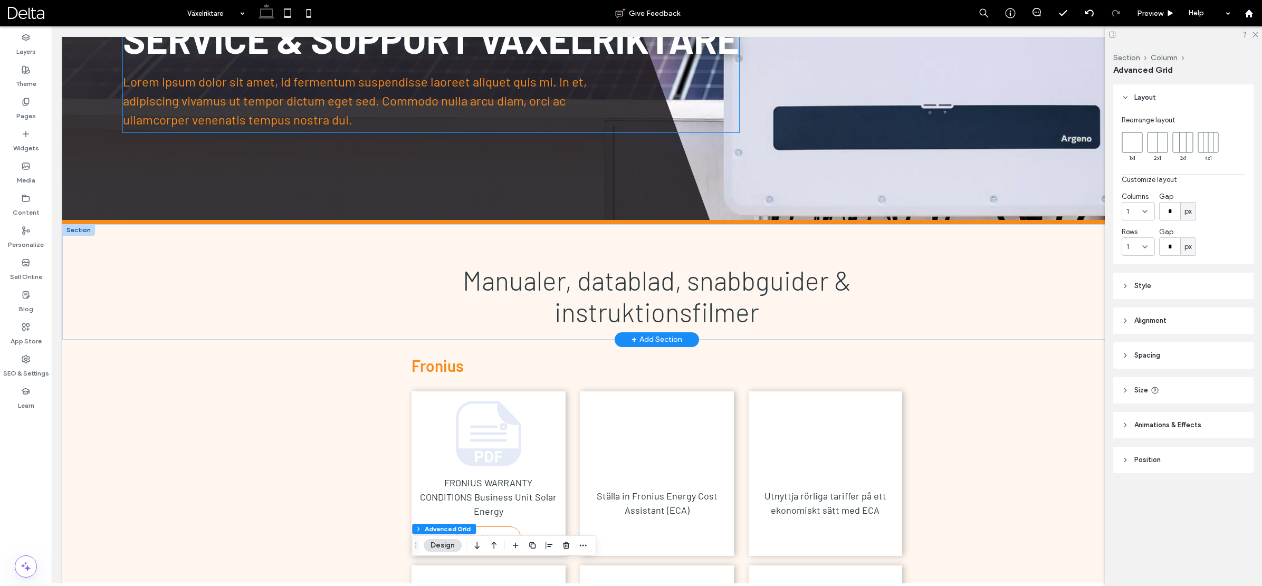
scroll to position [178, 0]
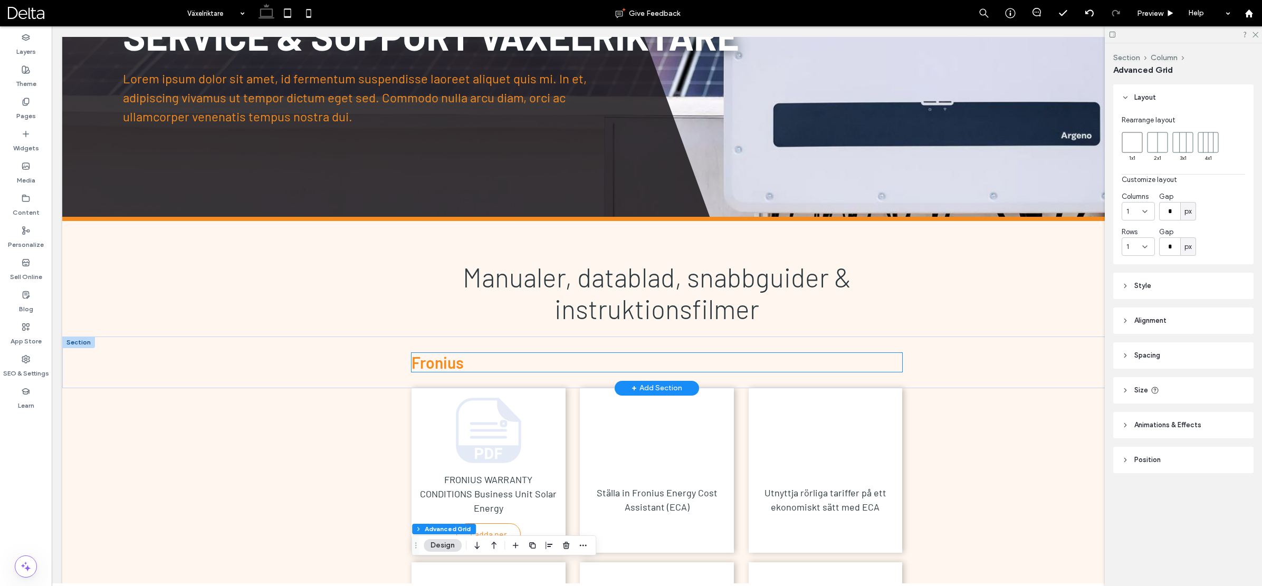
click at [627, 369] on h3 "F ronius" at bounding box center [656, 362] width 491 height 19
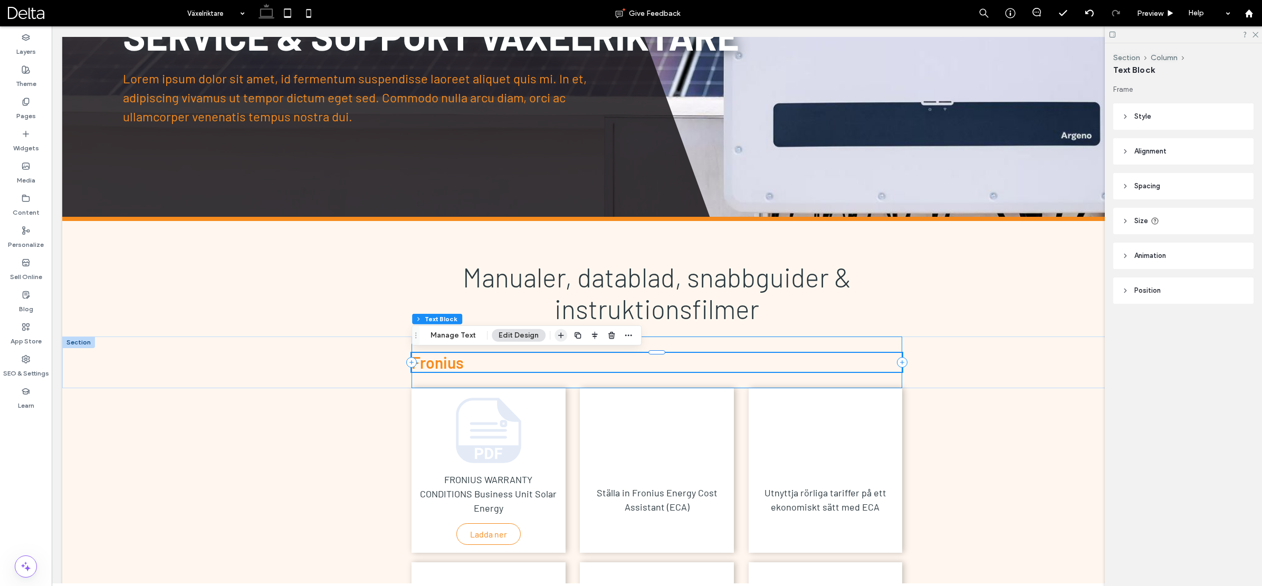
click at [561, 338] on icon "button" at bounding box center [561, 335] width 8 height 8
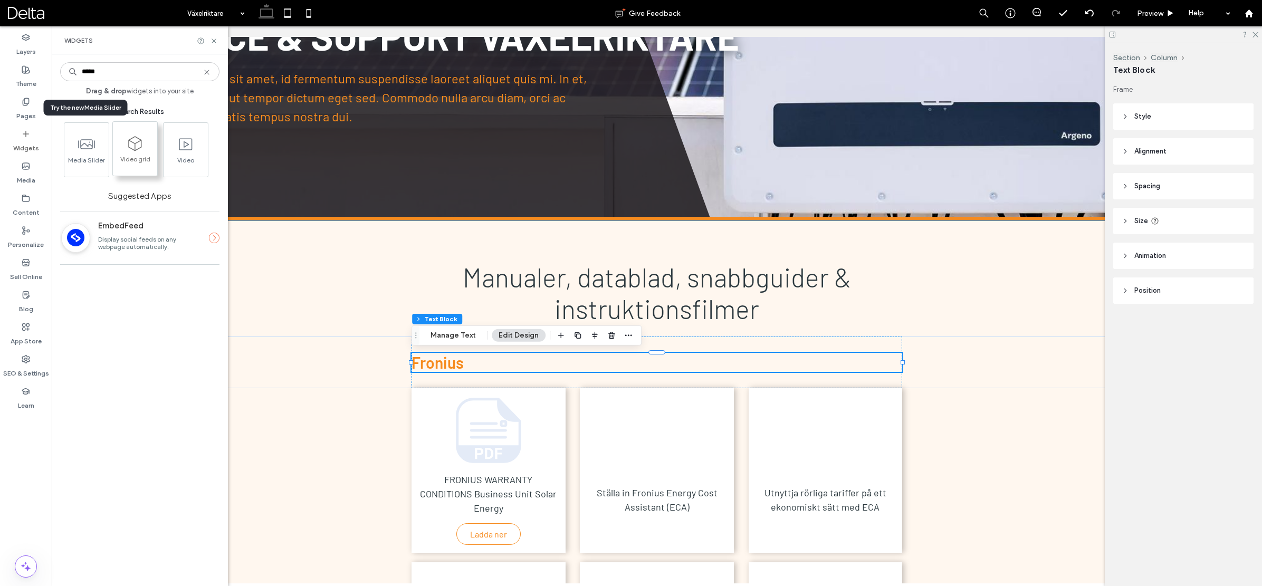
type input "*****"
click at [143, 156] on span "Video grid" at bounding box center [135, 162] width 44 height 15
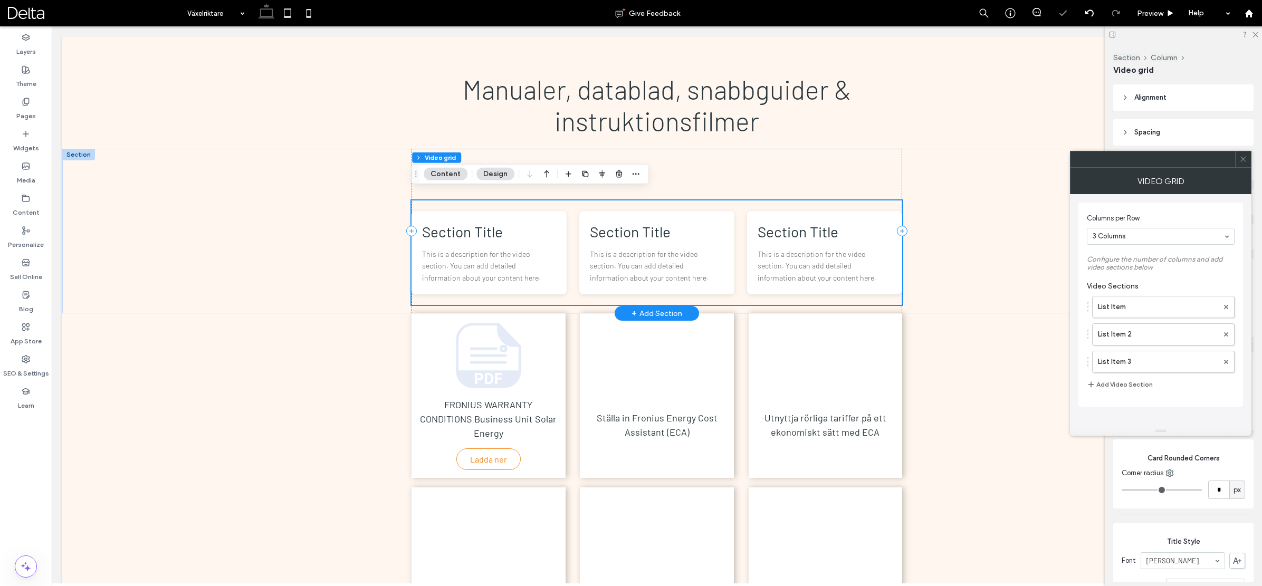
scroll to position [377, 0]
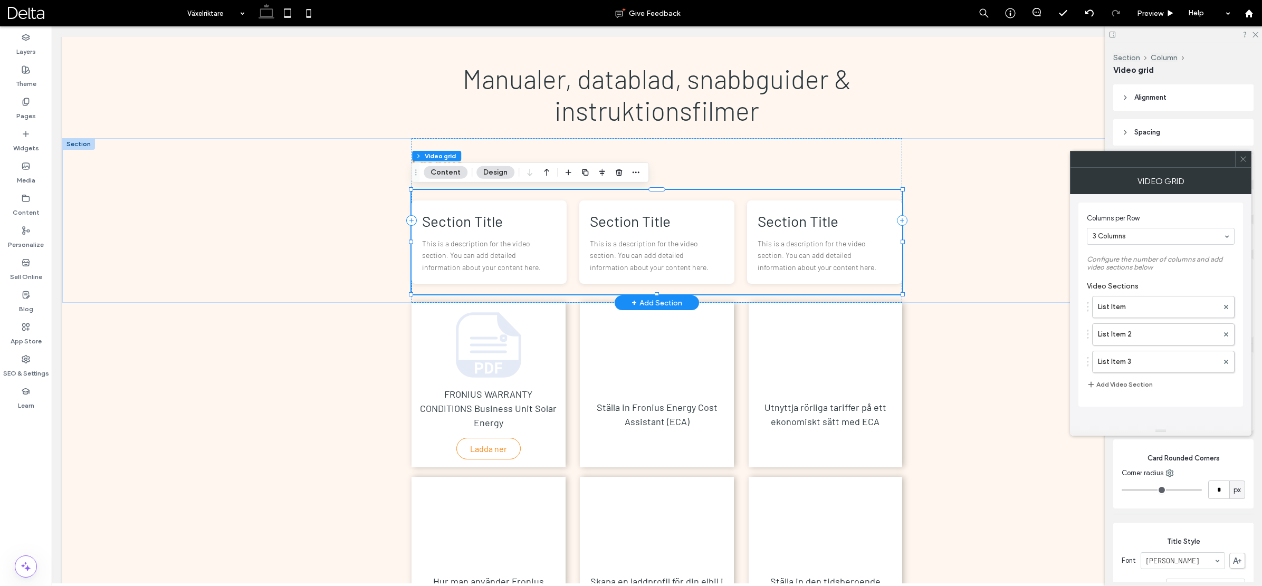
click at [782, 247] on p "This is a description for the video section. You can add detailed information a…" at bounding box center [825, 255] width 134 height 35
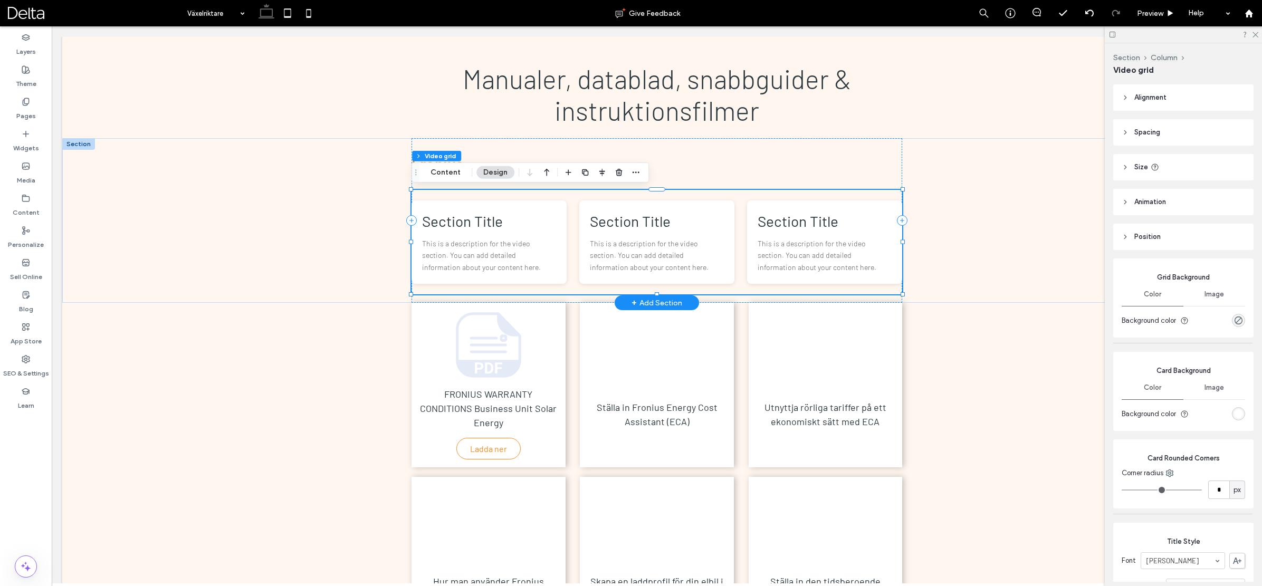
click at [701, 244] on p "This is a description for the video section. You can add detailed information a…" at bounding box center [657, 255] width 134 height 35
drag, startPoint x: 456, startPoint y: 174, endPoint x: 462, endPoint y: 174, distance: 5.8
click at [456, 174] on button "Content" at bounding box center [446, 172] width 44 height 13
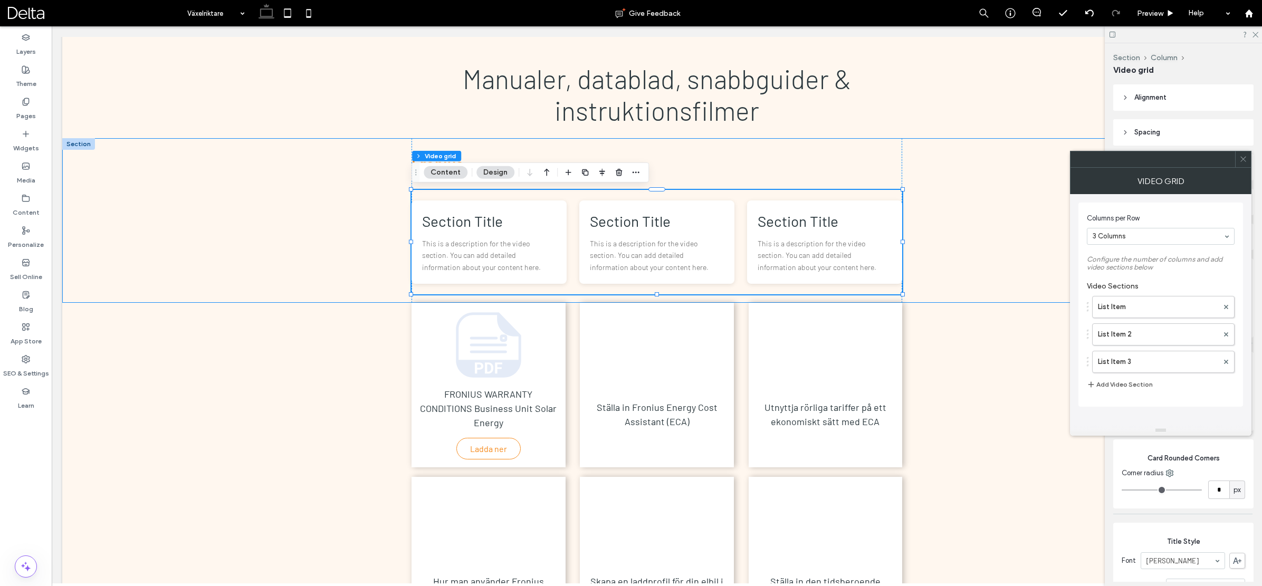
click at [1093, 381] on icon "button" at bounding box center [1091, 384] width 8 height 8
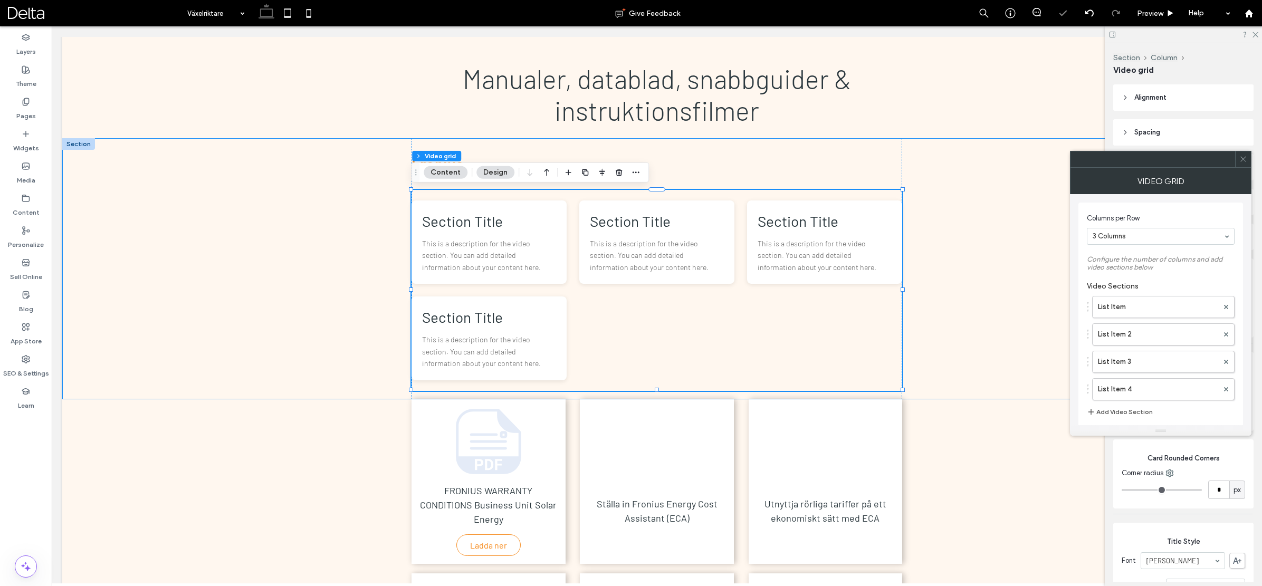
click at [1092, 410] on icon "button" at bounding box center [1091, 412] width 8 height 8
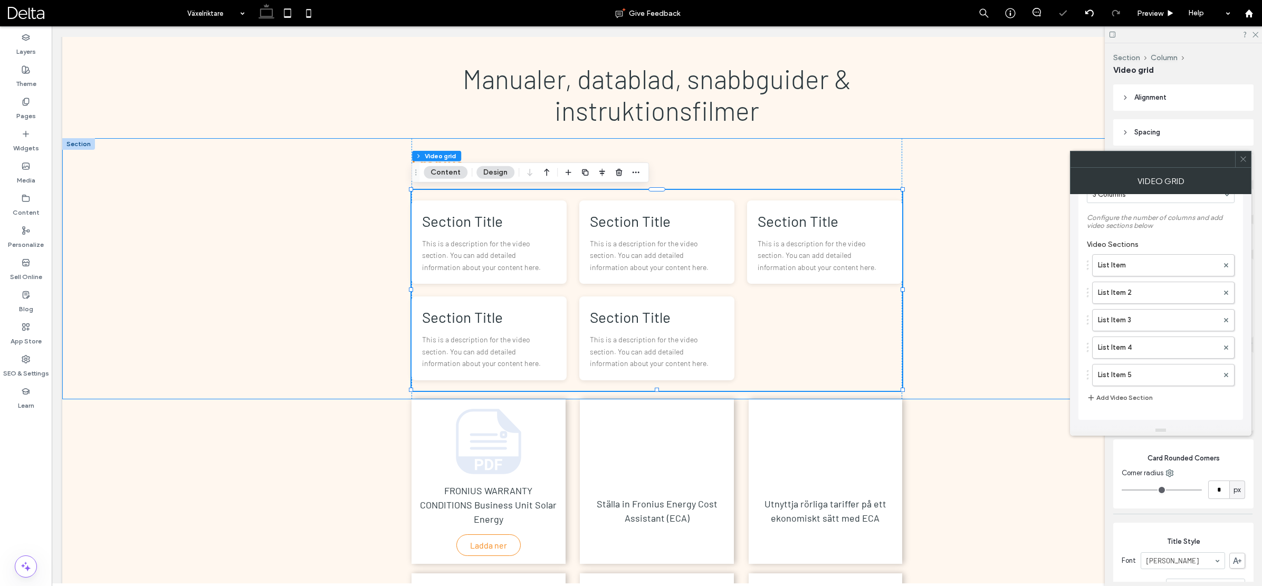
scroll to position [42, 0]
click at [1105, 395] on button "Add Video Section" at bounding box center [1120, 397] width 66 height 13
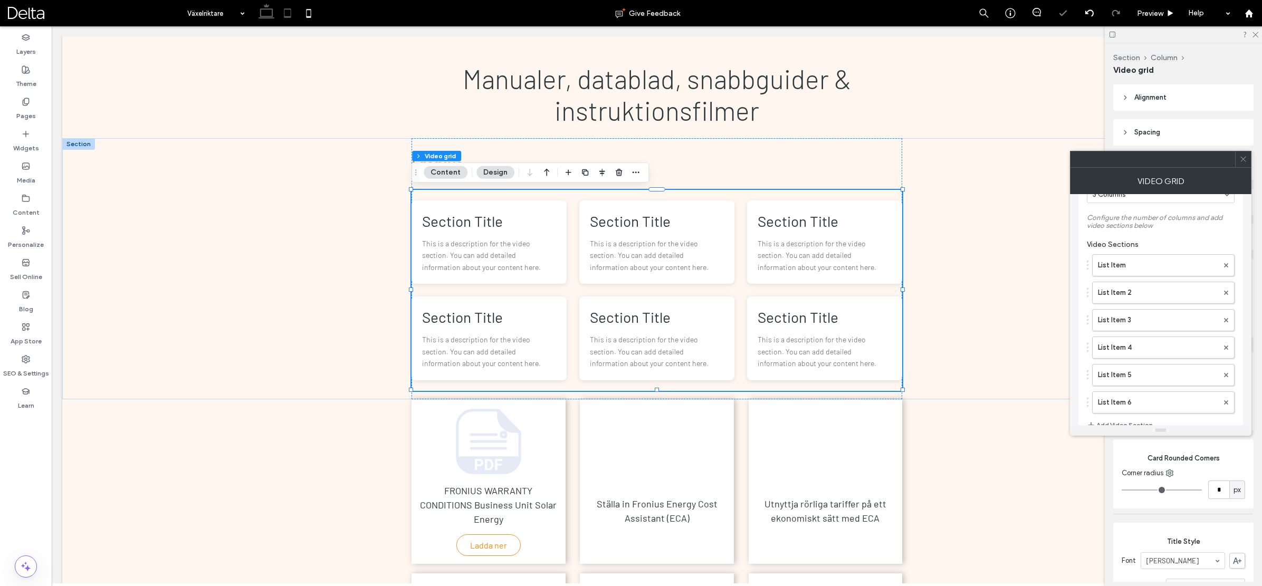
click at [284, 13] on use at bounding box center [287, 12] width 7 height 9
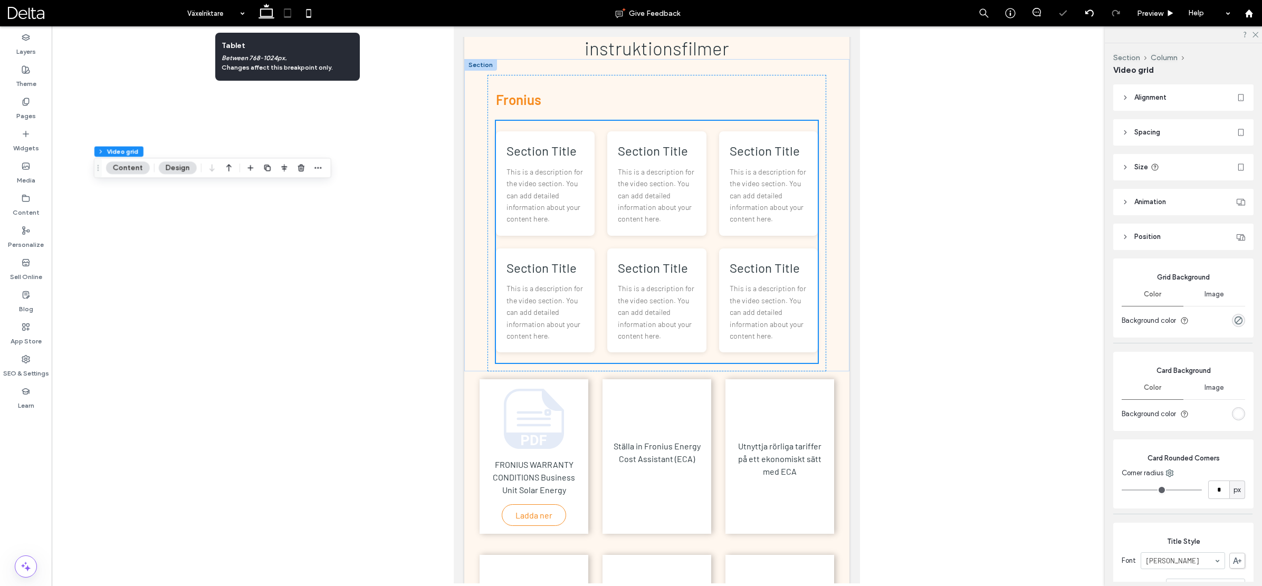
scroll to position [312, 0]
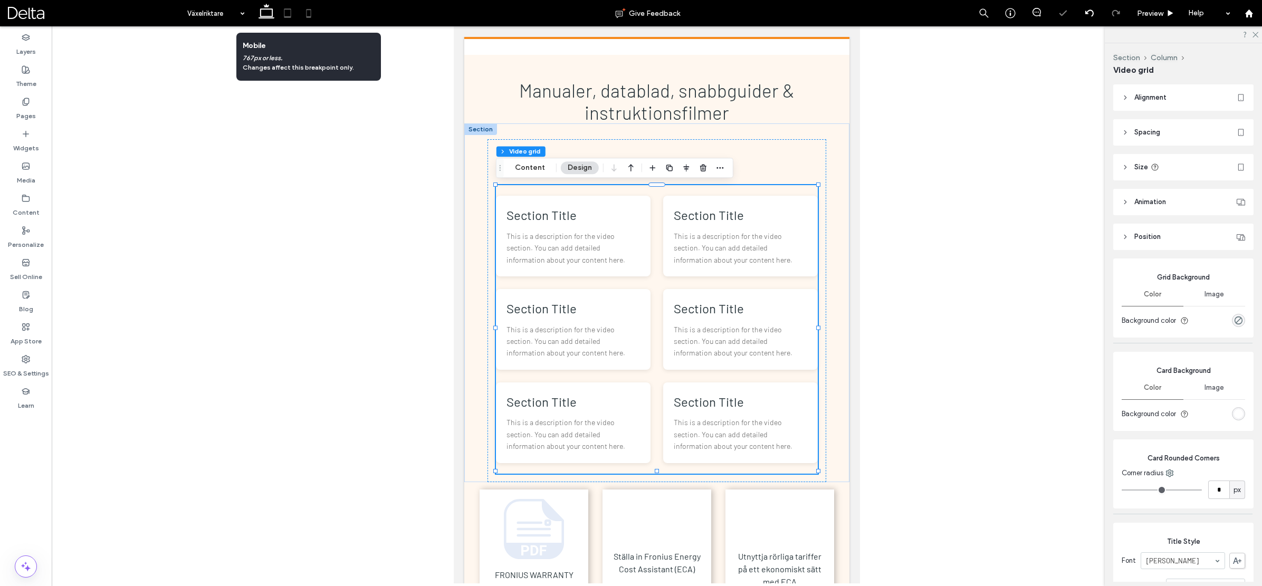
click at [306, 16] on icon at bounding box center [308, 13] width 21 height 21
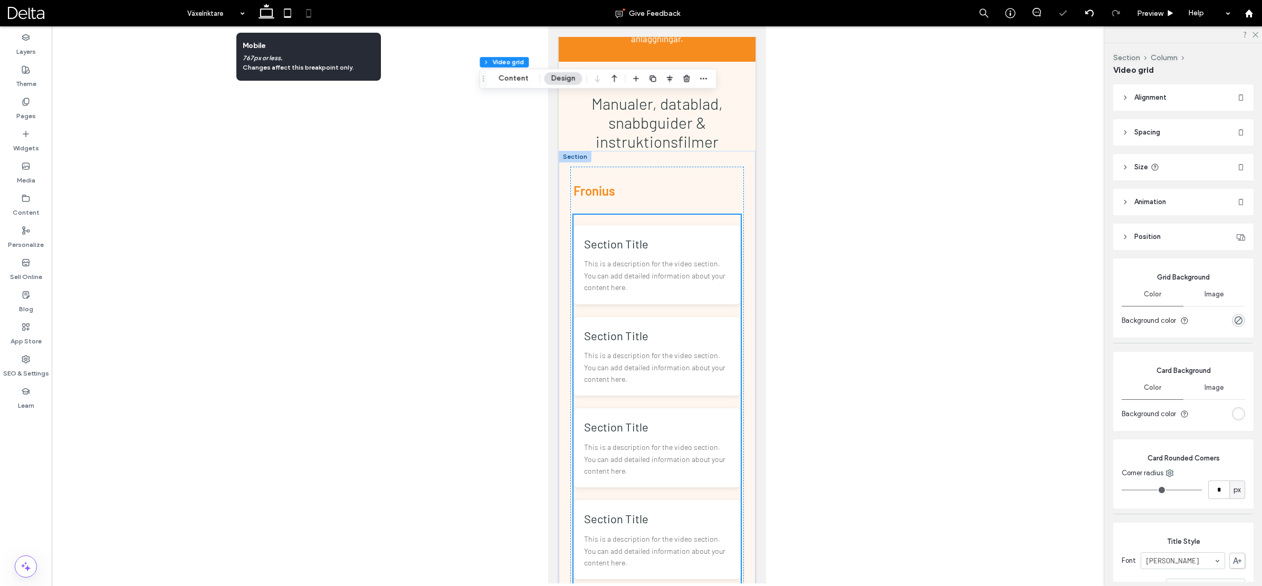
scroll to position [471, 0]
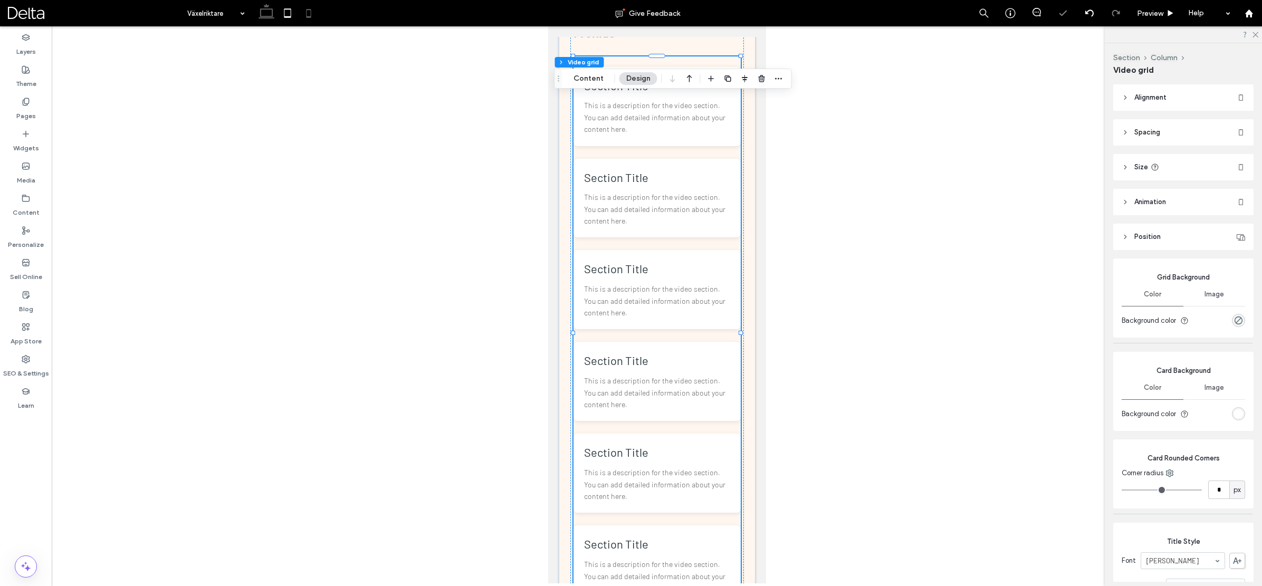
click at [273, 15] on icon at bounding box center [266, 13] width 21 height 21
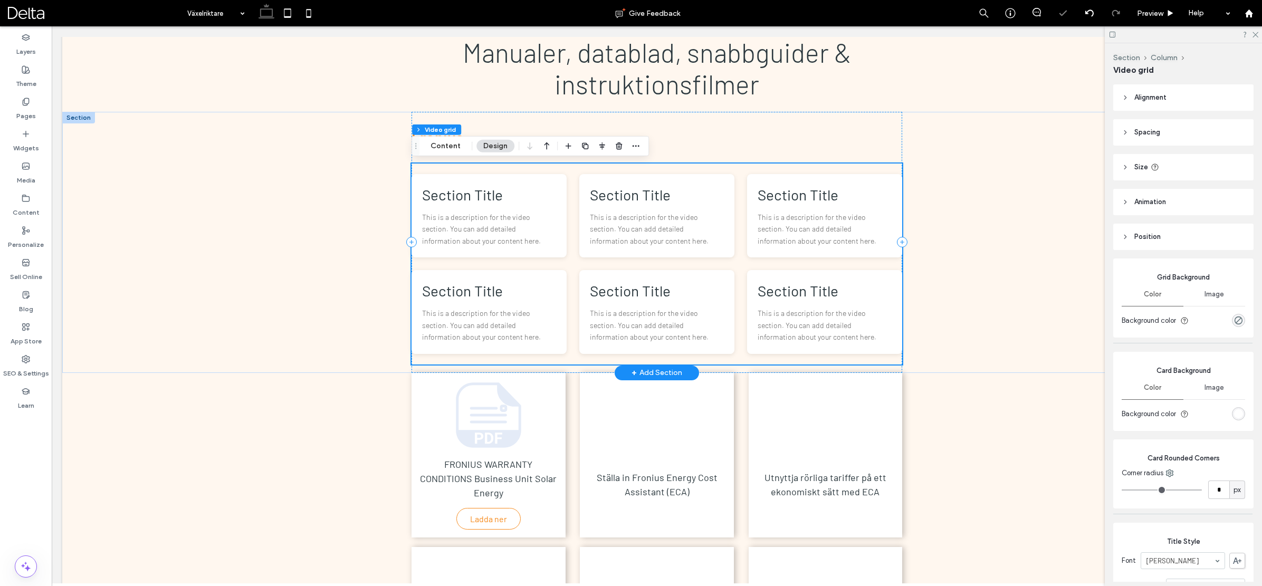
scroll to position [398, 0]
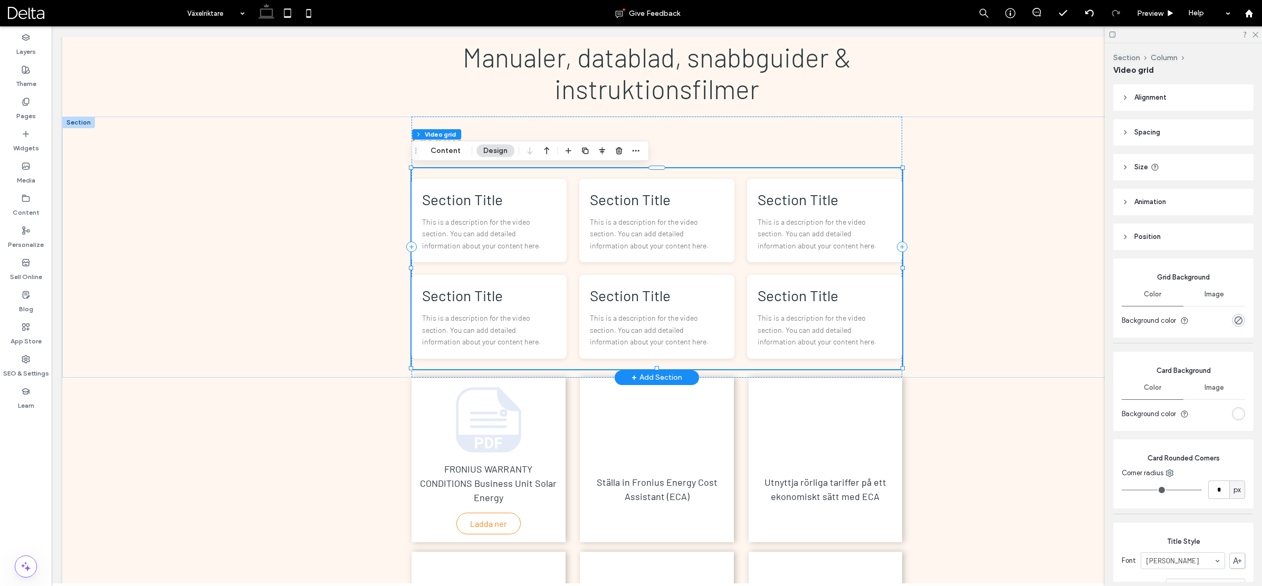
click at [454, 205] on h3 "Section Title" at bounding box center [489, 199] width 134 height 21
click at [455, 151] on button "Content" at bounding box center [446, 151] width 44 height 13
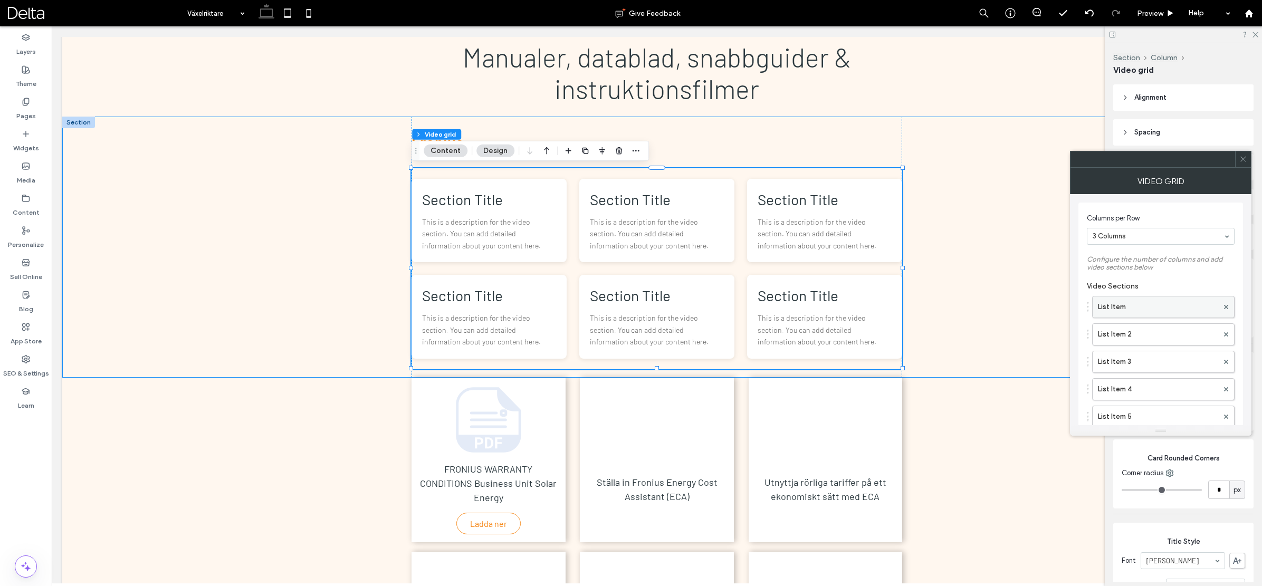
click at [1160, 305] on label "List Item" at bounding box center [1158, 306] width 120 height 21
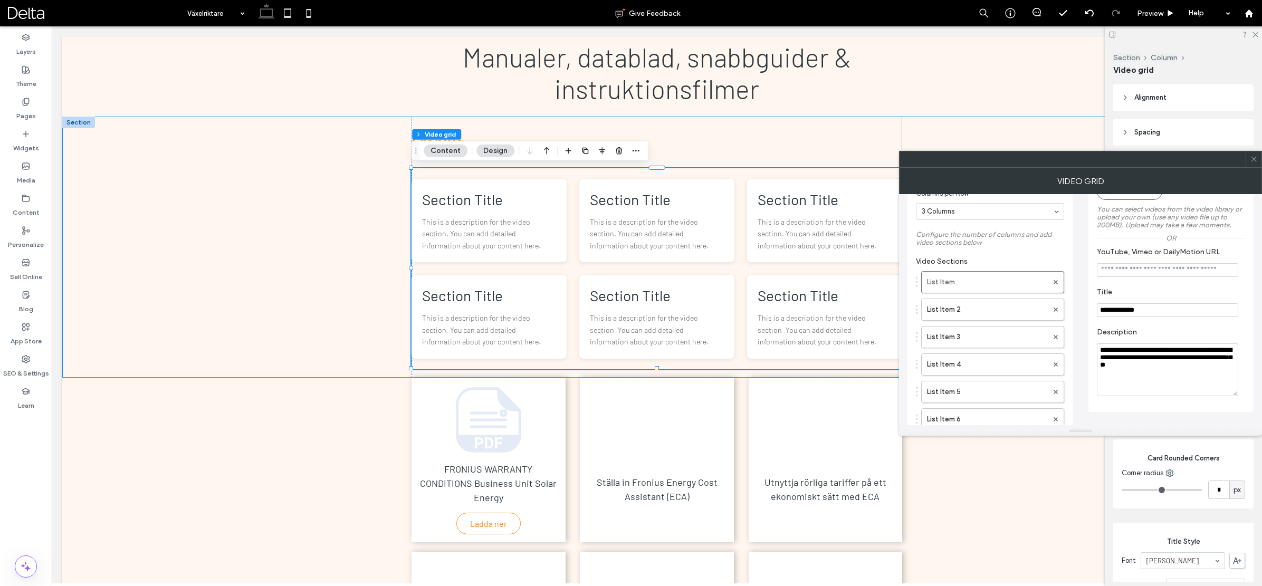
scroll to position [27, 0]
click at [676, 221] on p "This is a description for the video section. You can add detailed information a…" at bounding box center [657, 233] width 134 height 35
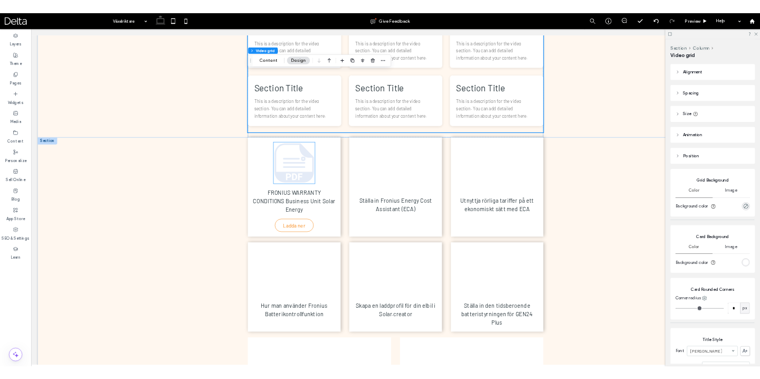
scroll to position [597, 0]
